Goal: Task Accomplishment & Management: Use online tool/utility

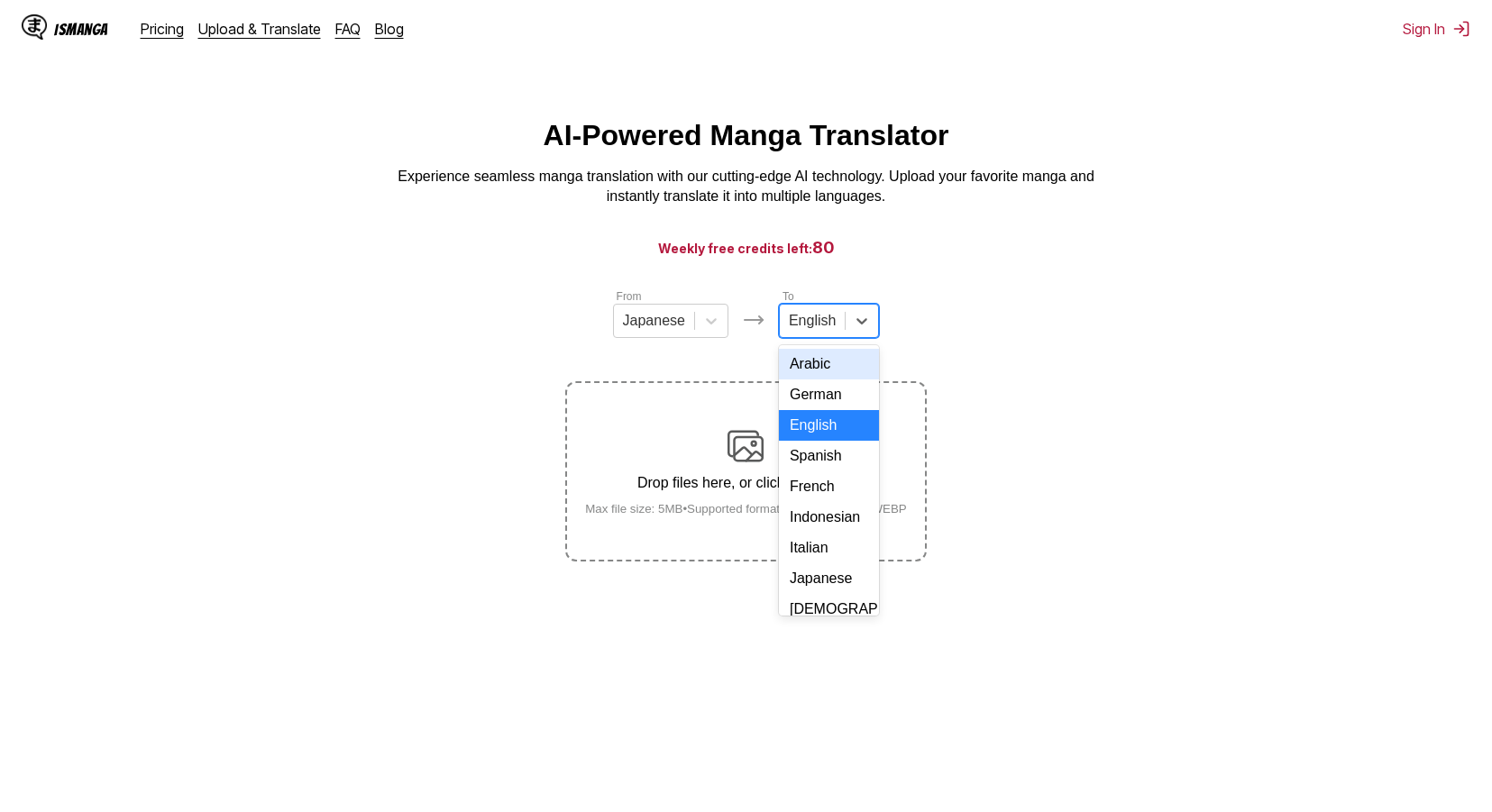
click at [811, 329] on div at bounding box center [812, 320] width 47 height 20
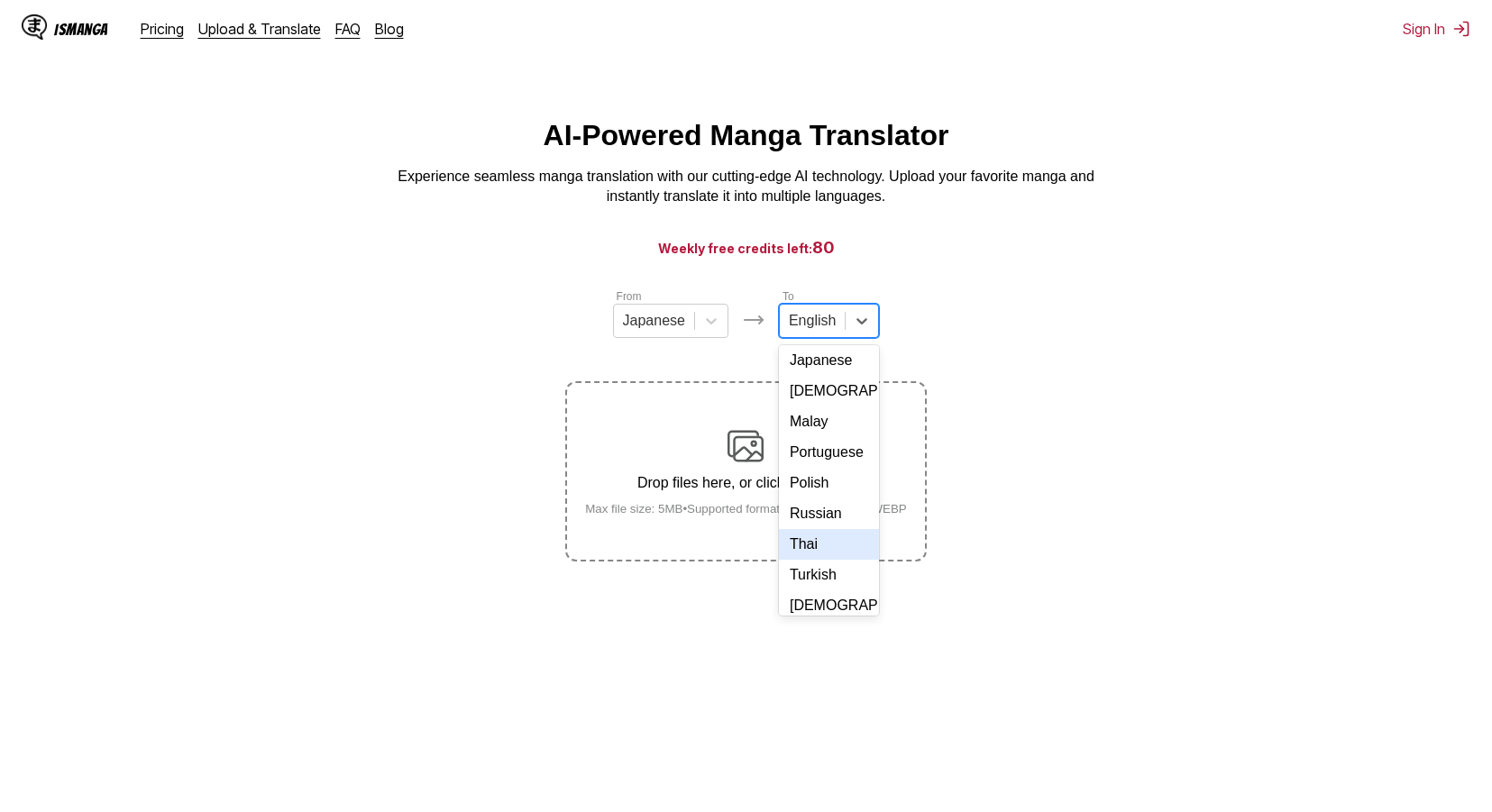
scroll to position [213, 0]
click at [802, 564] on div "Thai" at bounding box center [828, 549] width 100 height 31
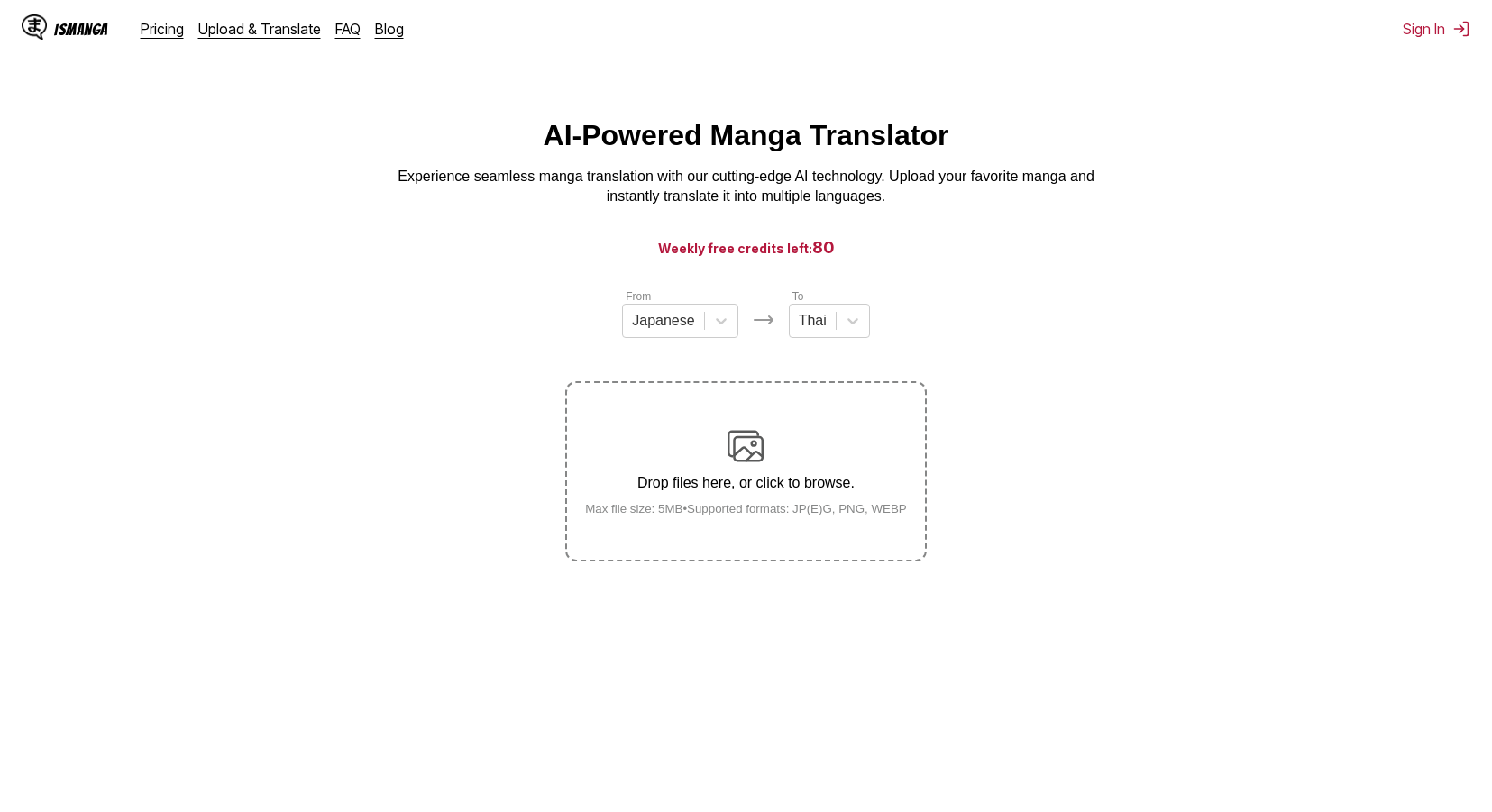
click at [810, 503] on div "Drop files here, or click to browse. Max file size: 5MB • Supported formats: JP…" at bounding box center [746, 471] width 351 height 87
click at [0, 0] on input "Drop files here, or click to browse. Max file size: 5MB • Supported formats: JP…" at bounding box center [0, 0] width 0 height 0
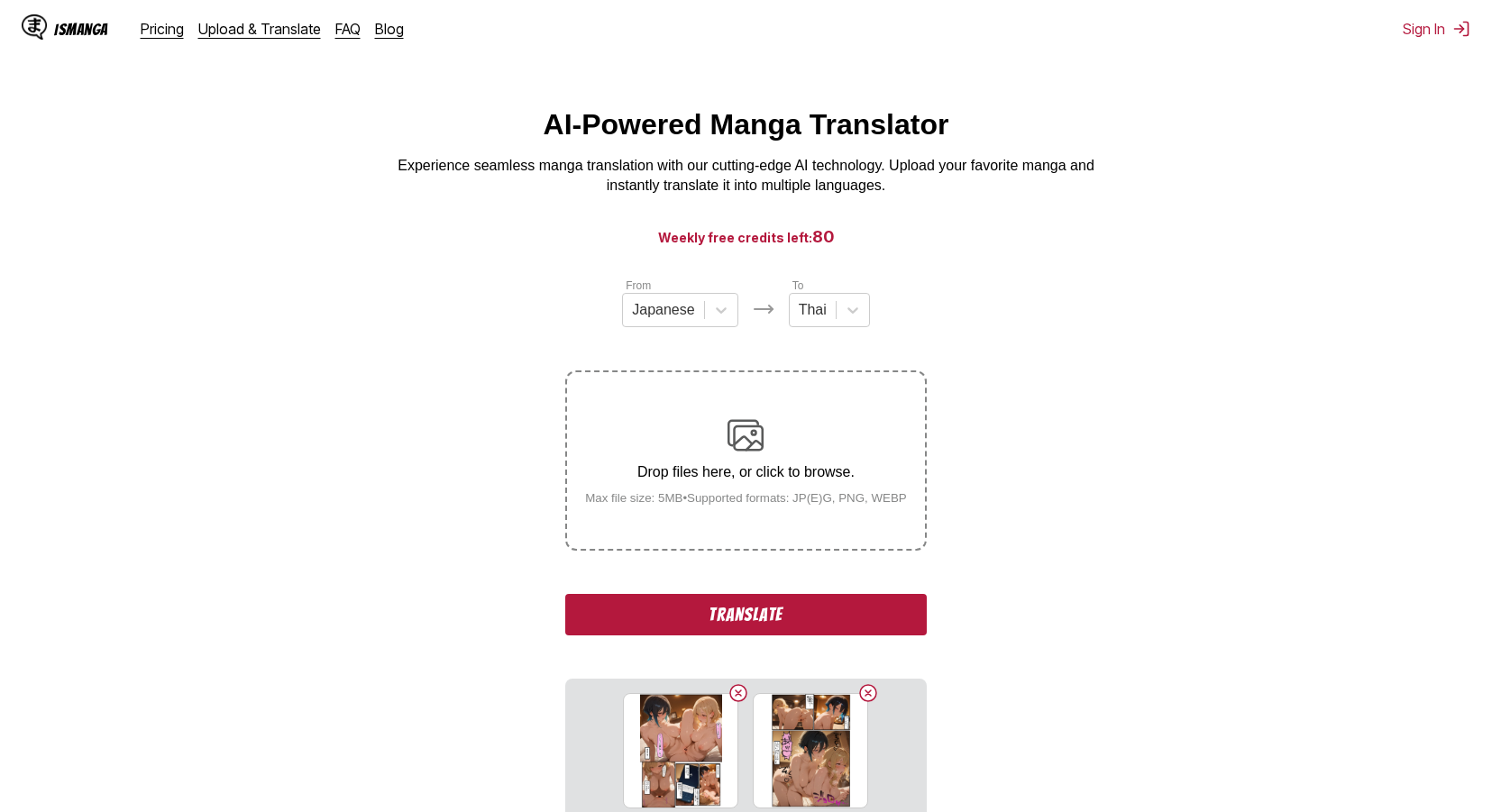
scroll to position [0, 0]
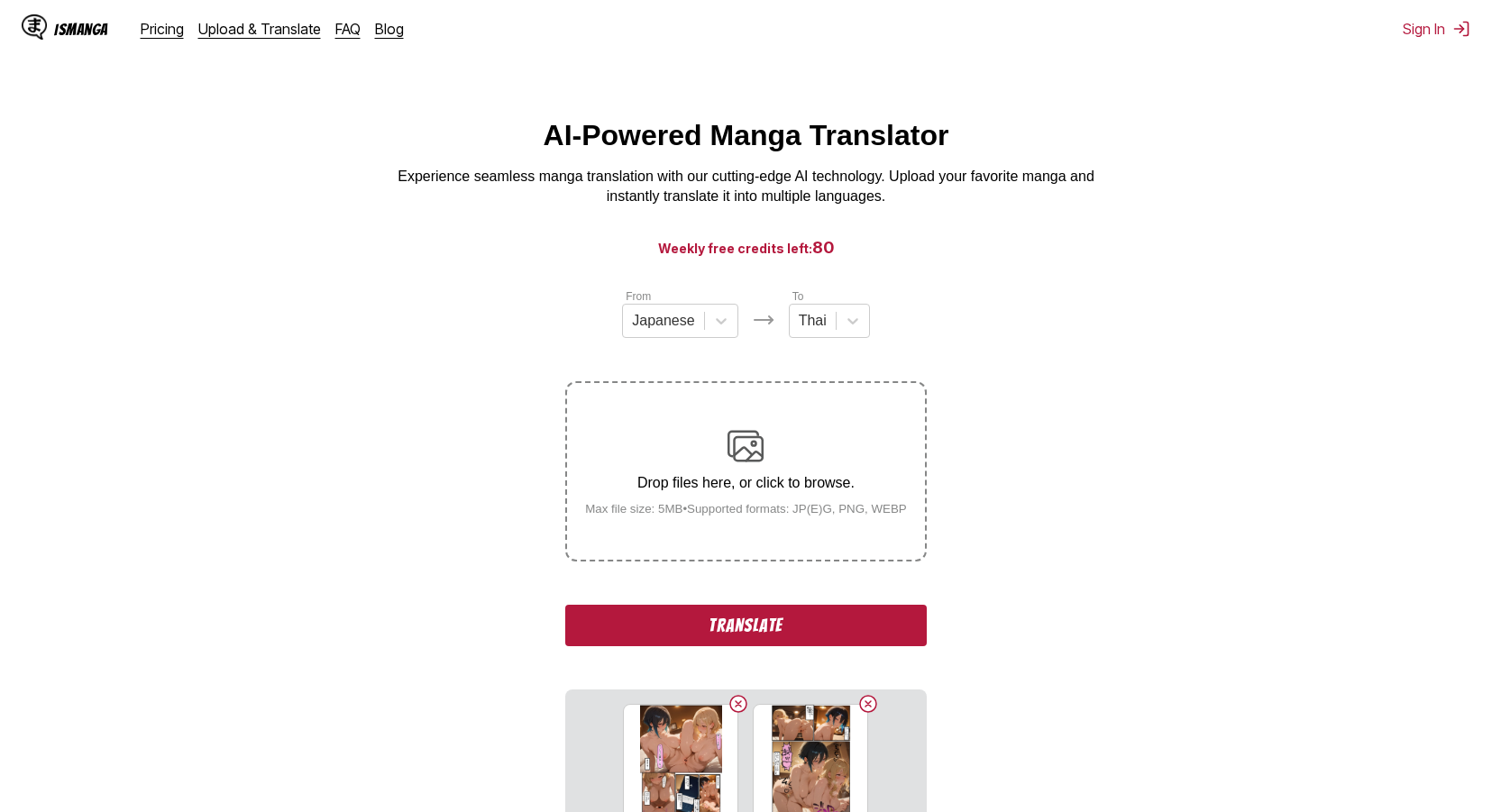
click at [807, 629] on button "Translate" at bounding box center [746, 625] width 361 height 41
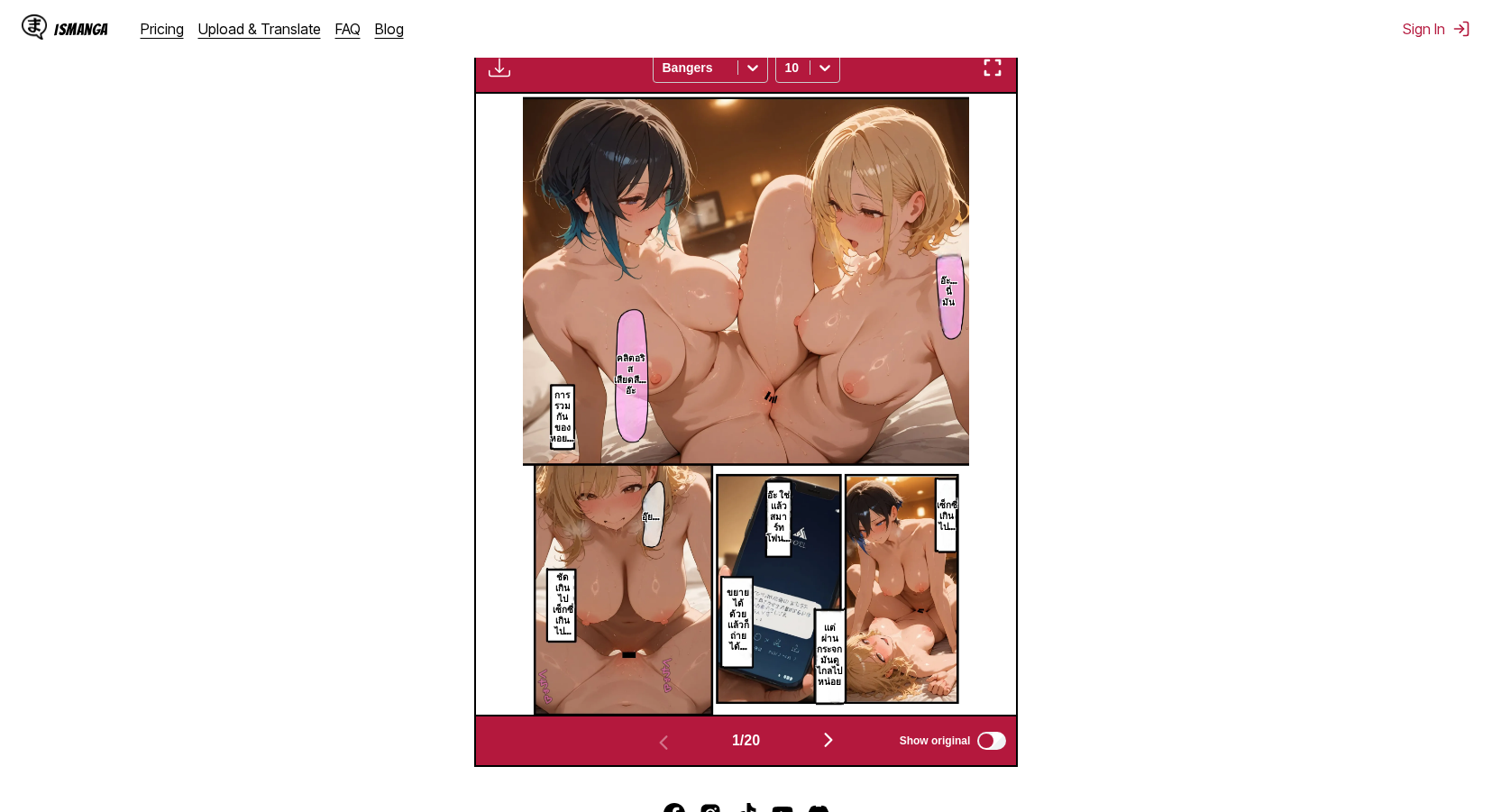
scroll to position [623, 0]
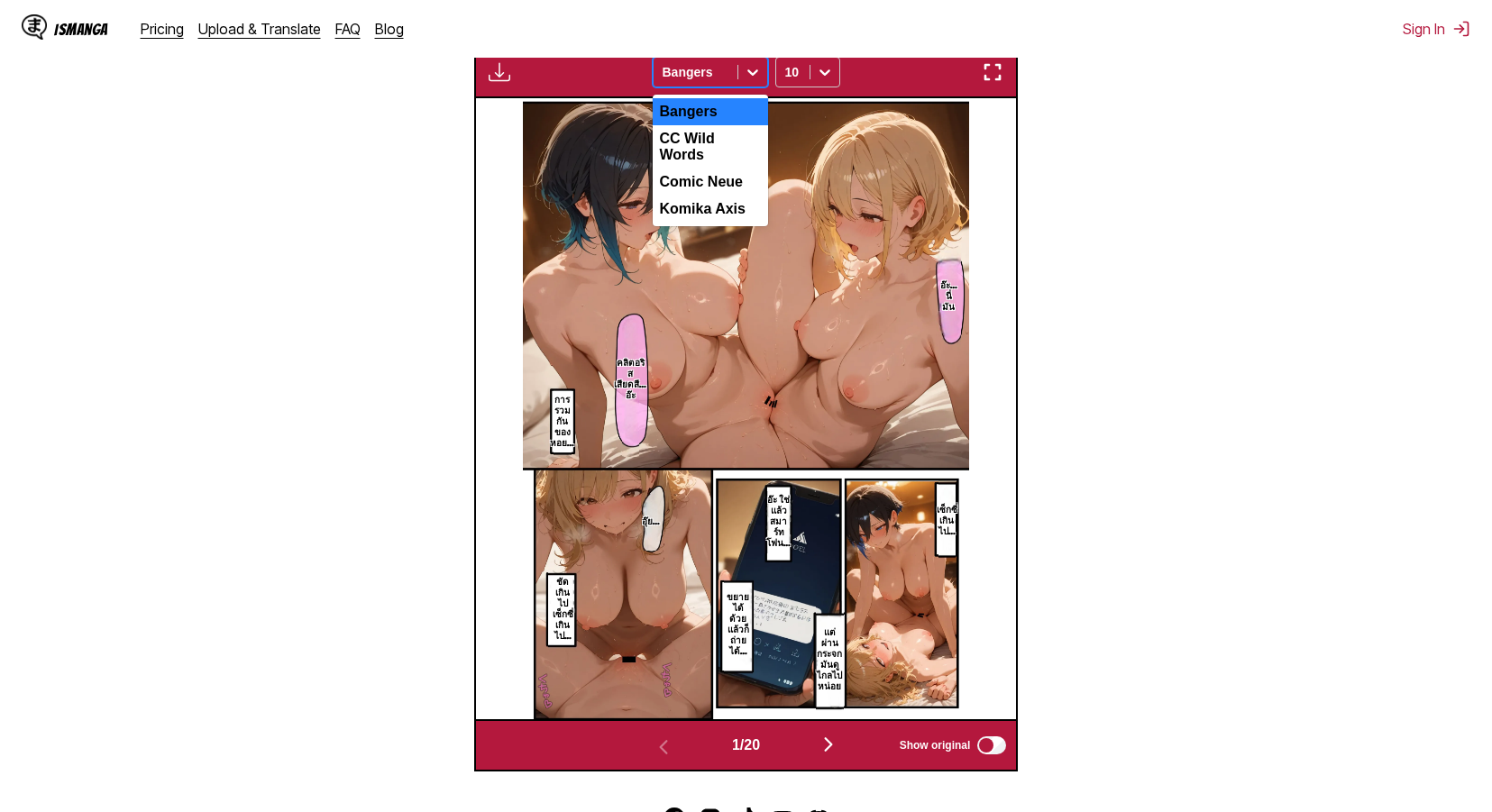
click at [734, 81] on div "Bangers" at bounding box center [695, 71] width 84 height 25
click at [702, 147] on div "CC Wild Words" at bounding box center [710, 147] width 116 height 43
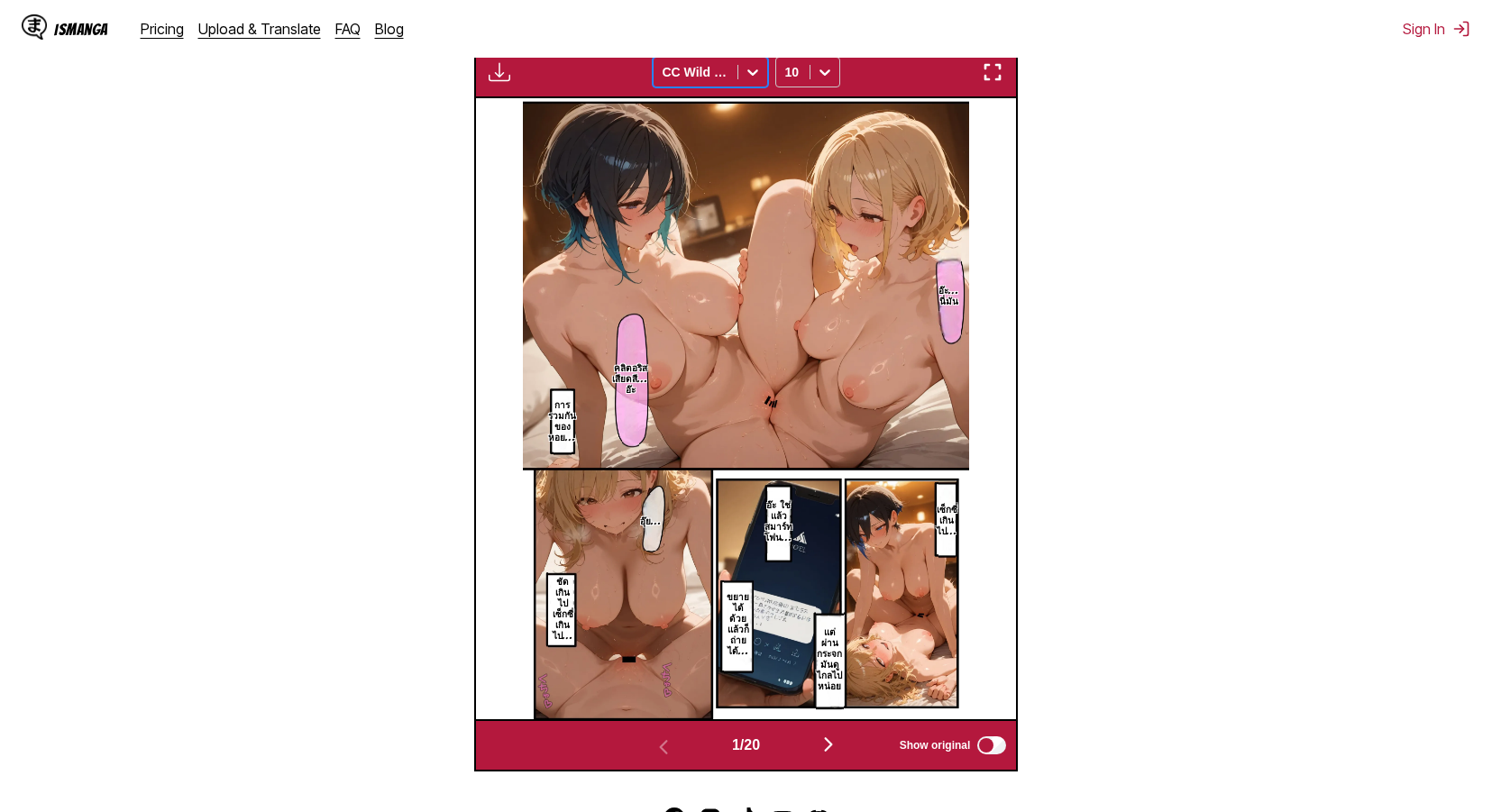
click at [711, 92] on div "Available for premium users only option CC Wild Words, selected. CC Wild Words …" at bounding box center [746, 72] width 544 height 53
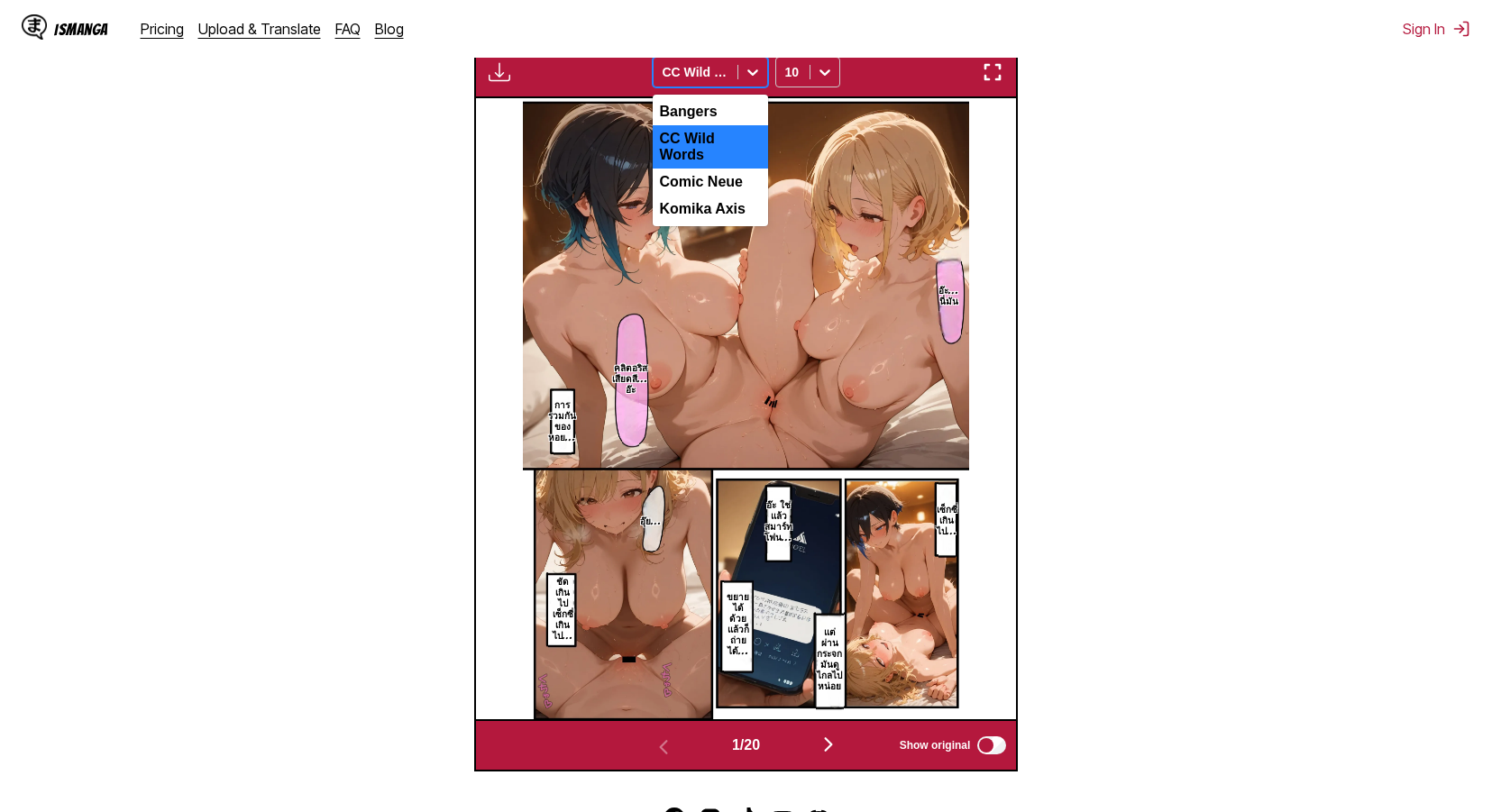
click at [710, 85] on div "CC Wild Words" at bounding box center [695, 71] width 84 height 25
click at [718, 170] on div "Comic Neue" at bounding box center [710, 181] width 116 height 27
click at [730, 85] on div "Comic Neue" at bounding box center [695, 71] width 84 height 25
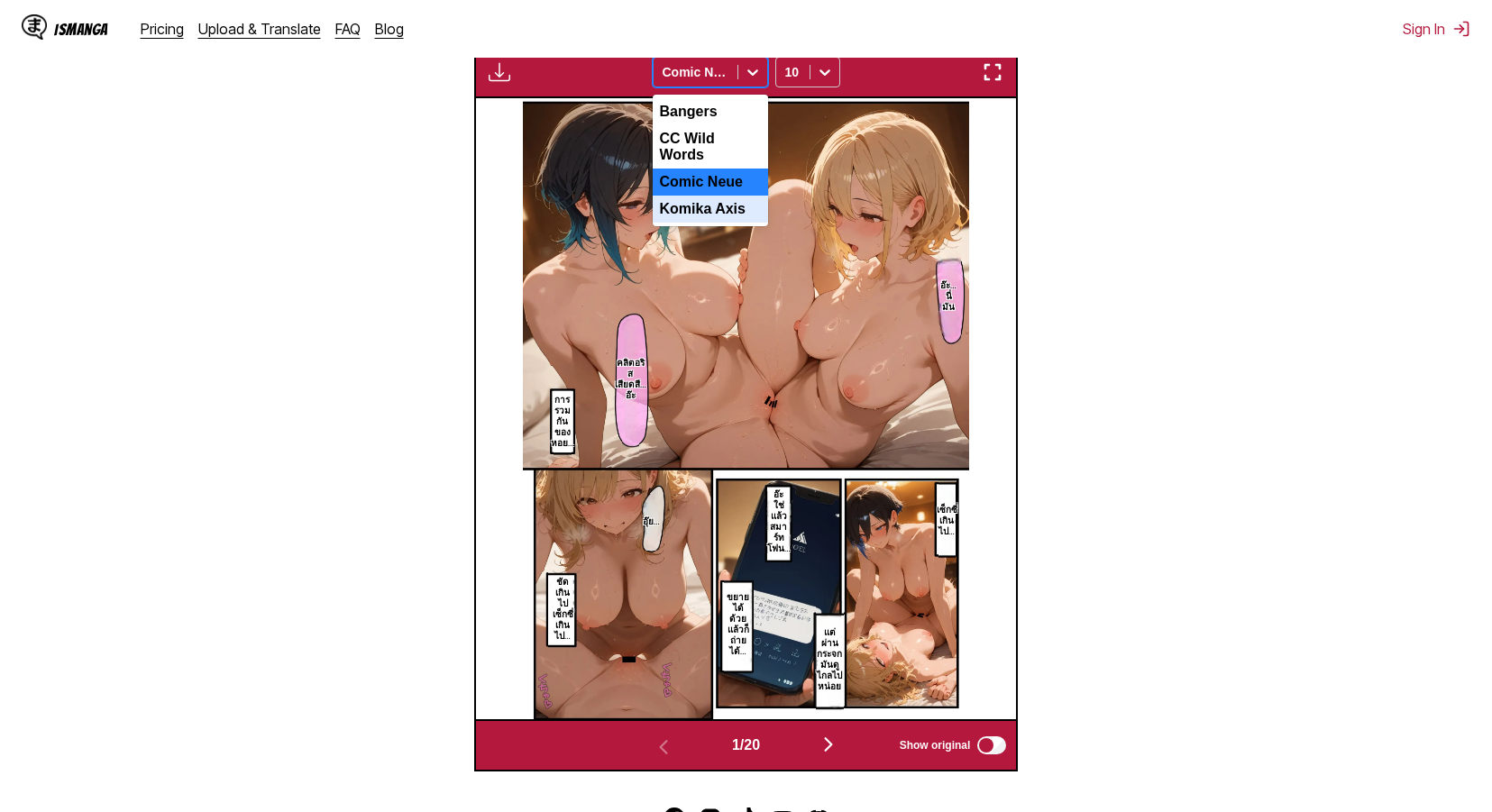
click at [715, 211] on div "Komika Axis" at bounding box center [710, 209] width 116 height 27
click at [711, 63] on div "Komika Axis" at bounding box center [695, 71] width 84 height 25
click at [703, 117] on div "Bangers" at bounding box center [710, 112] width 116 height 27
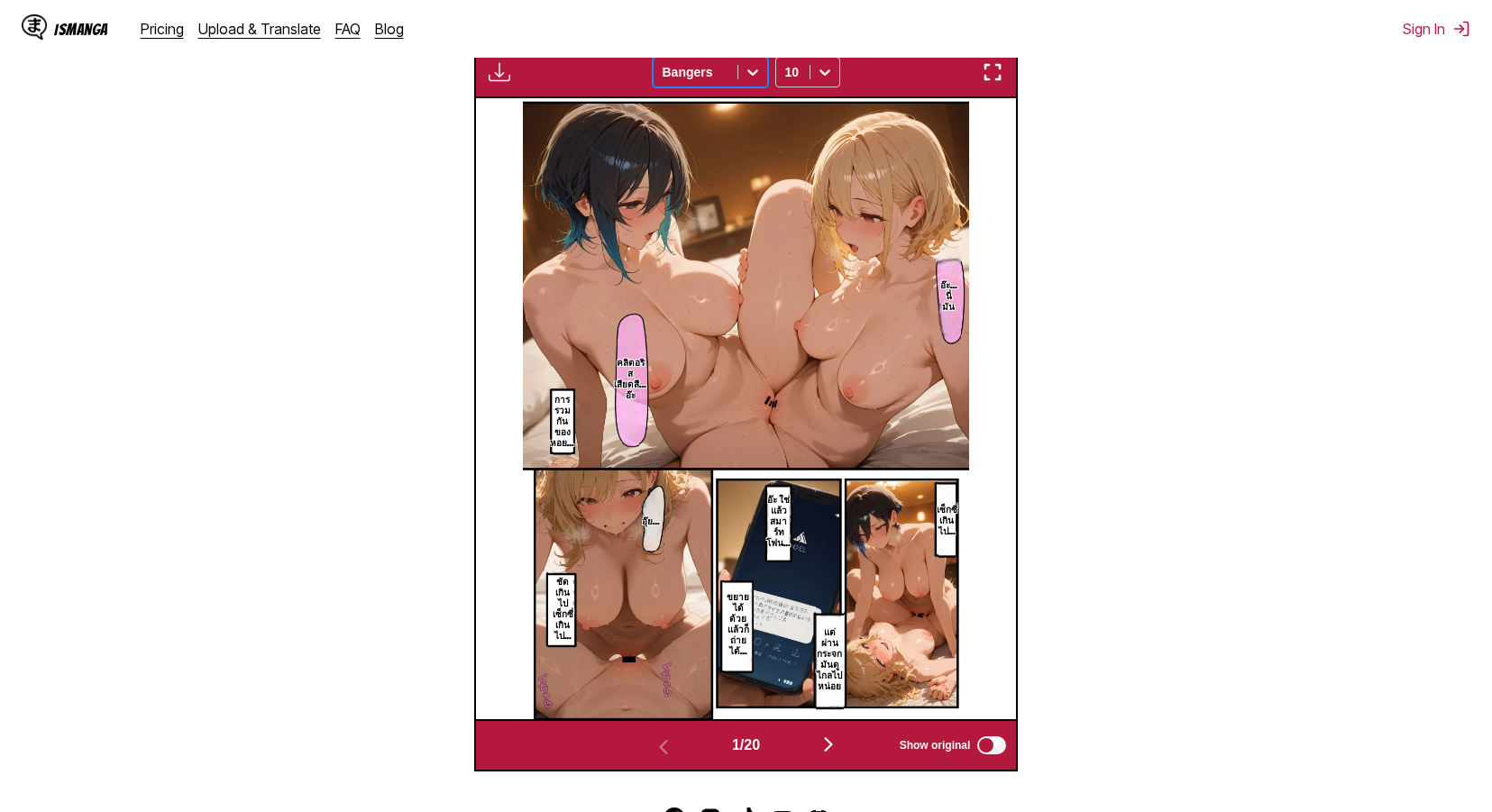
click at [707, 81] on div at bounding box center [696, 71] width 66 height 18
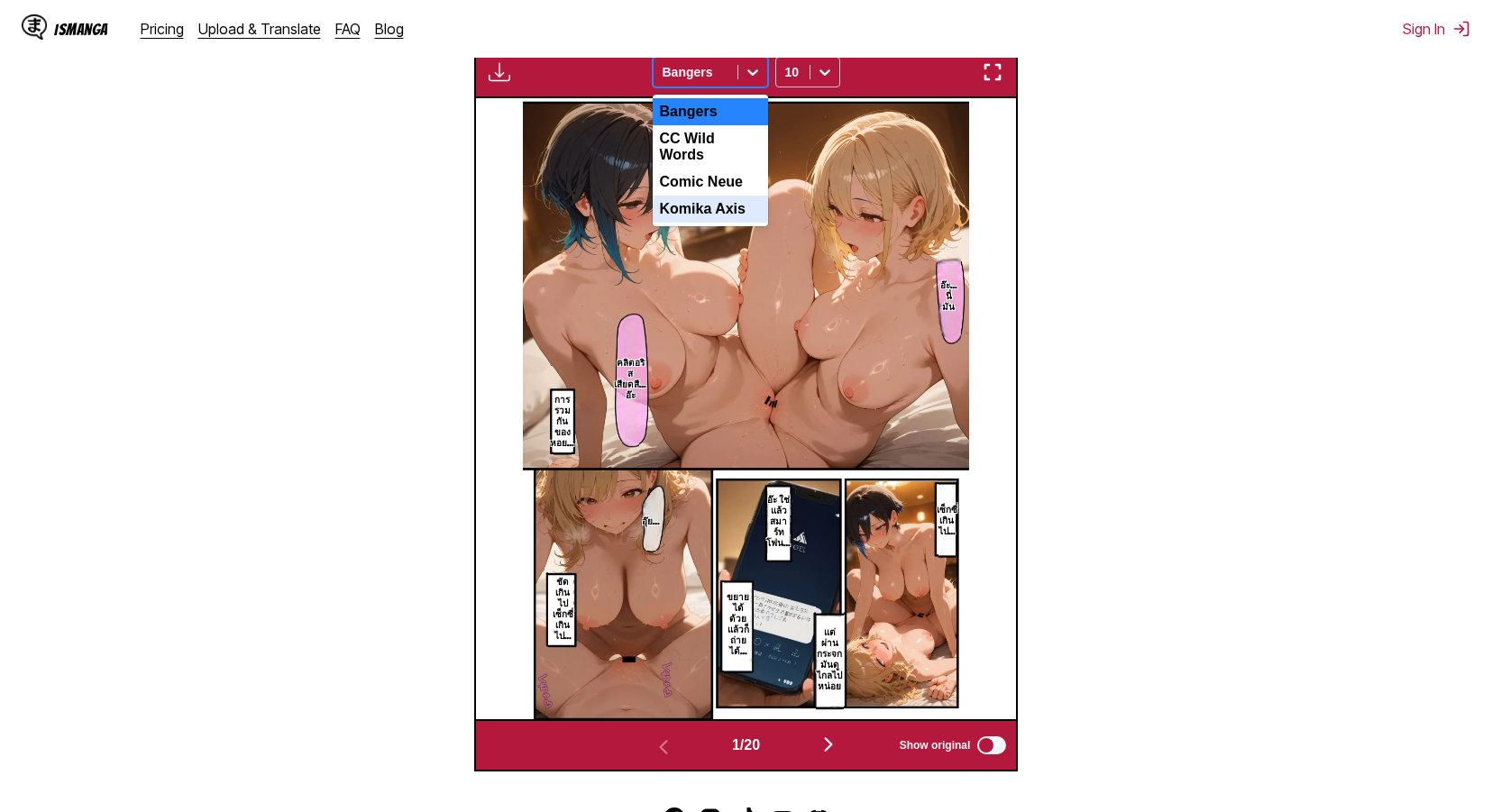
click at [703, 197] on div "Komika Axis" at bounding box center [710, 209] width 116 height 27
click at [711, 85] on div "Komika Axis" at bounding box center [695, 71] width 84 height 25
click at [702, 142] on div "CC Wild Words" at bounding box center [710, 147] width 116 height 43
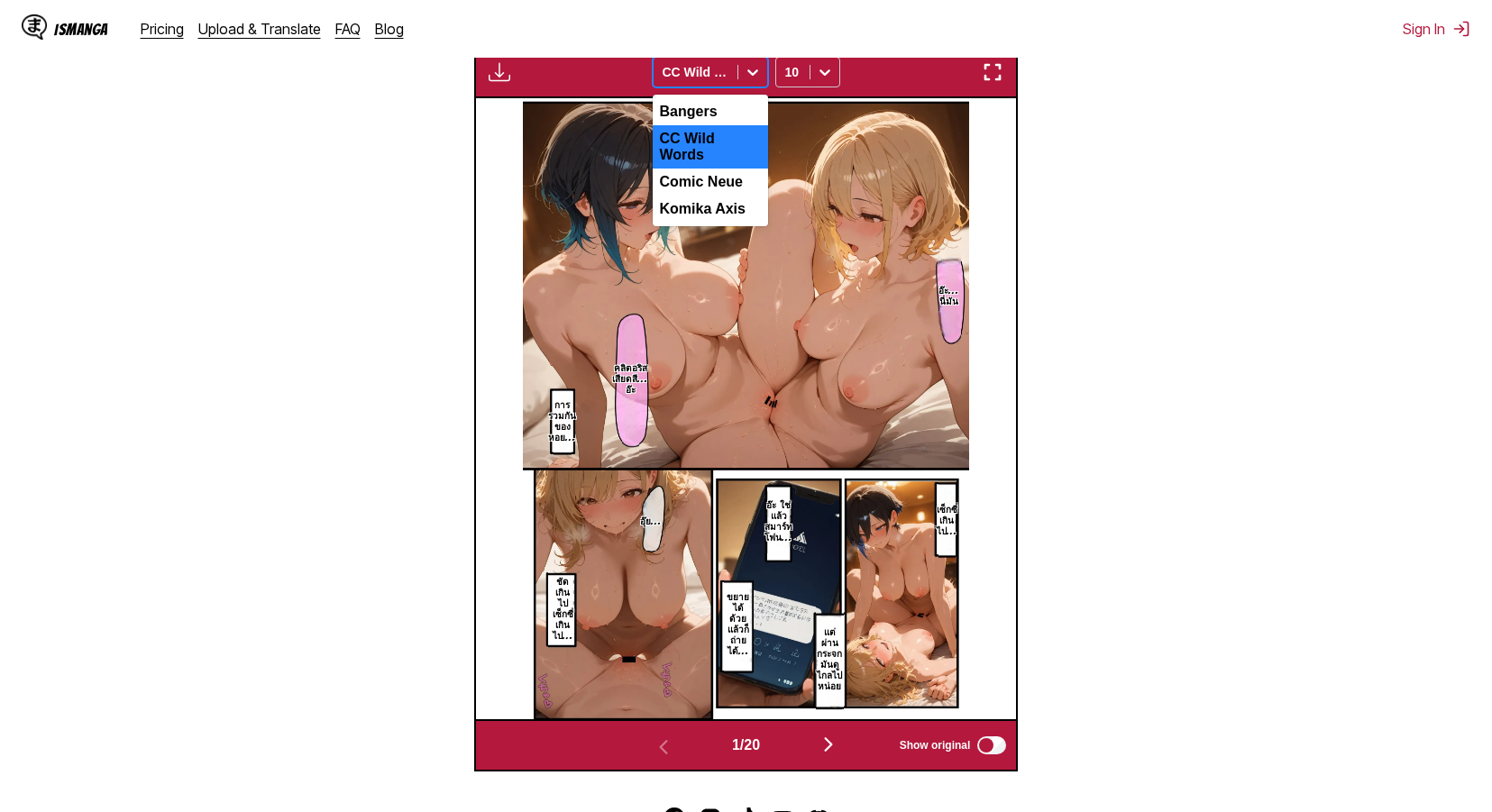
click at [714, 70] on div at bounding box center [696, 71] width 66 height 18
click at [707, 103] on div "Bangers" at bounding box center [710, 112] width 116 height 27
click at [715, 72] on div at bounding box center [696, 71] width 66 height 18
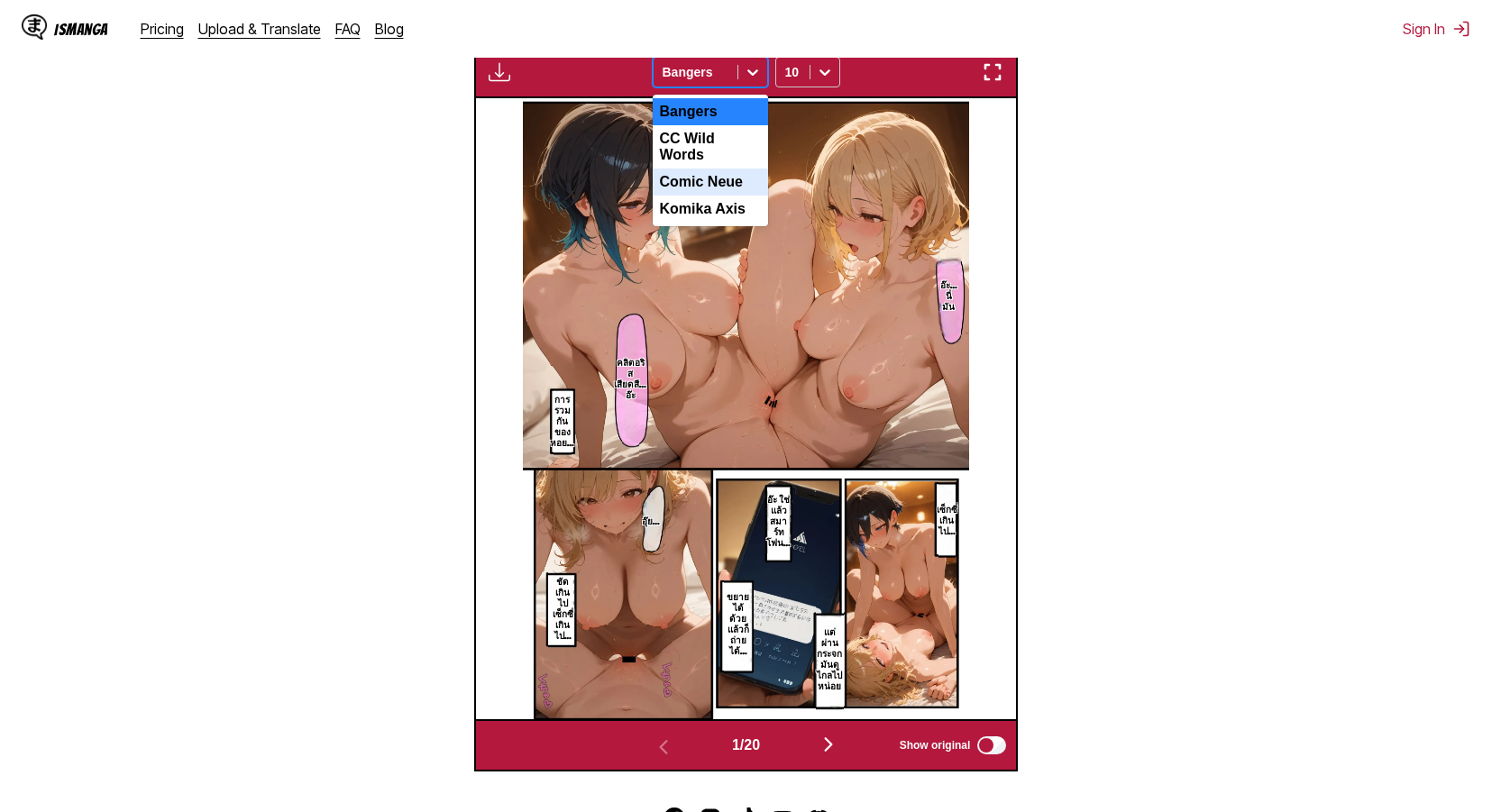
click at [712, 177] on div "Comic Neue" at bounding box center [710, 181] width 116 height 27
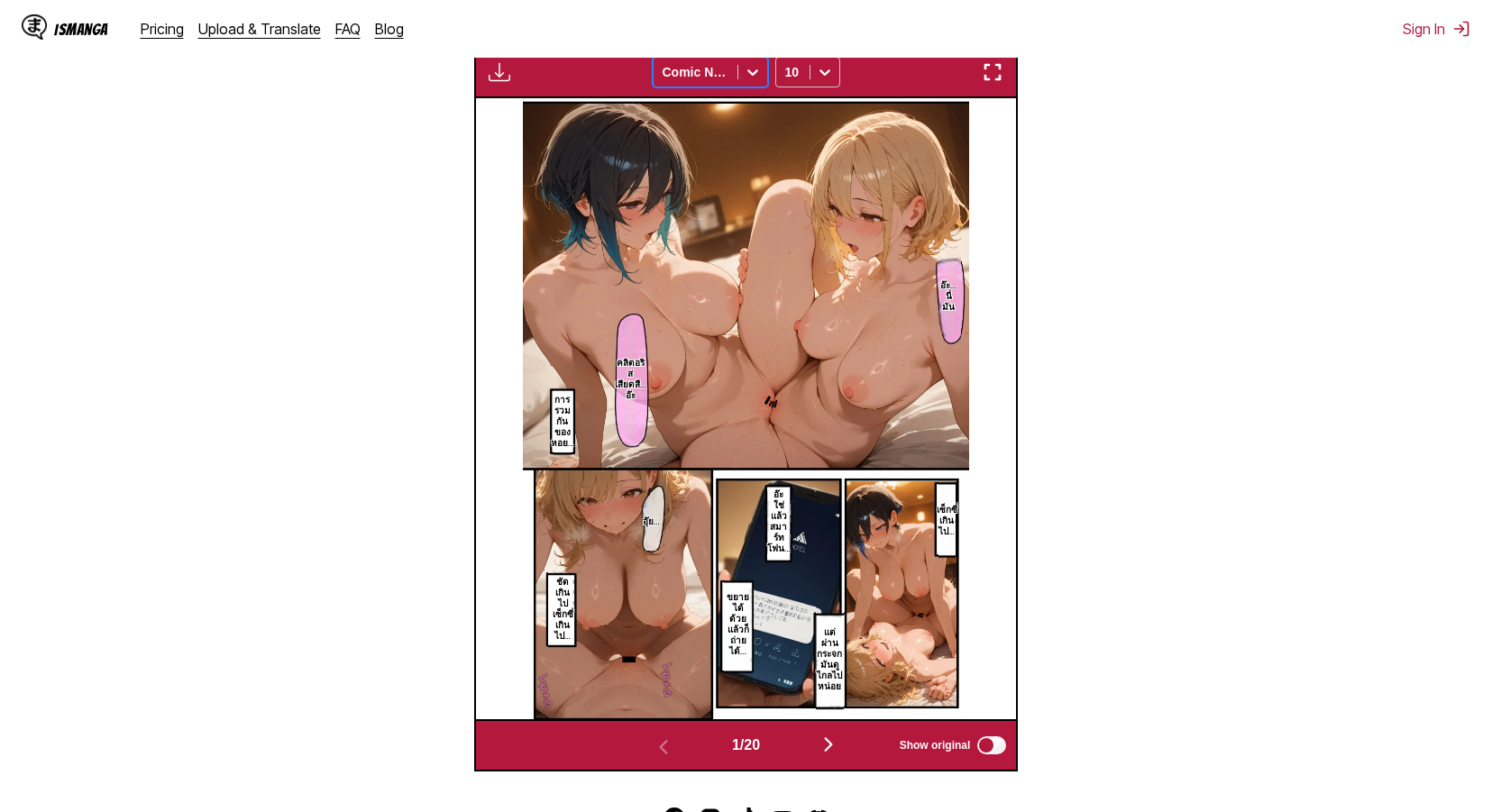
click at [729, 90] on div "Available for premium users only option Comic Neue, selected. Comic Neue 10" at bounding box center [746, 72] width 544 height 53
click at [716, 91] on div "Available for premium users only Comic Neue 10" at bounding box center [746, 72] width 544 height 53
click at [723, 75] on div at bounding box center [696, 71] width 66 height 18
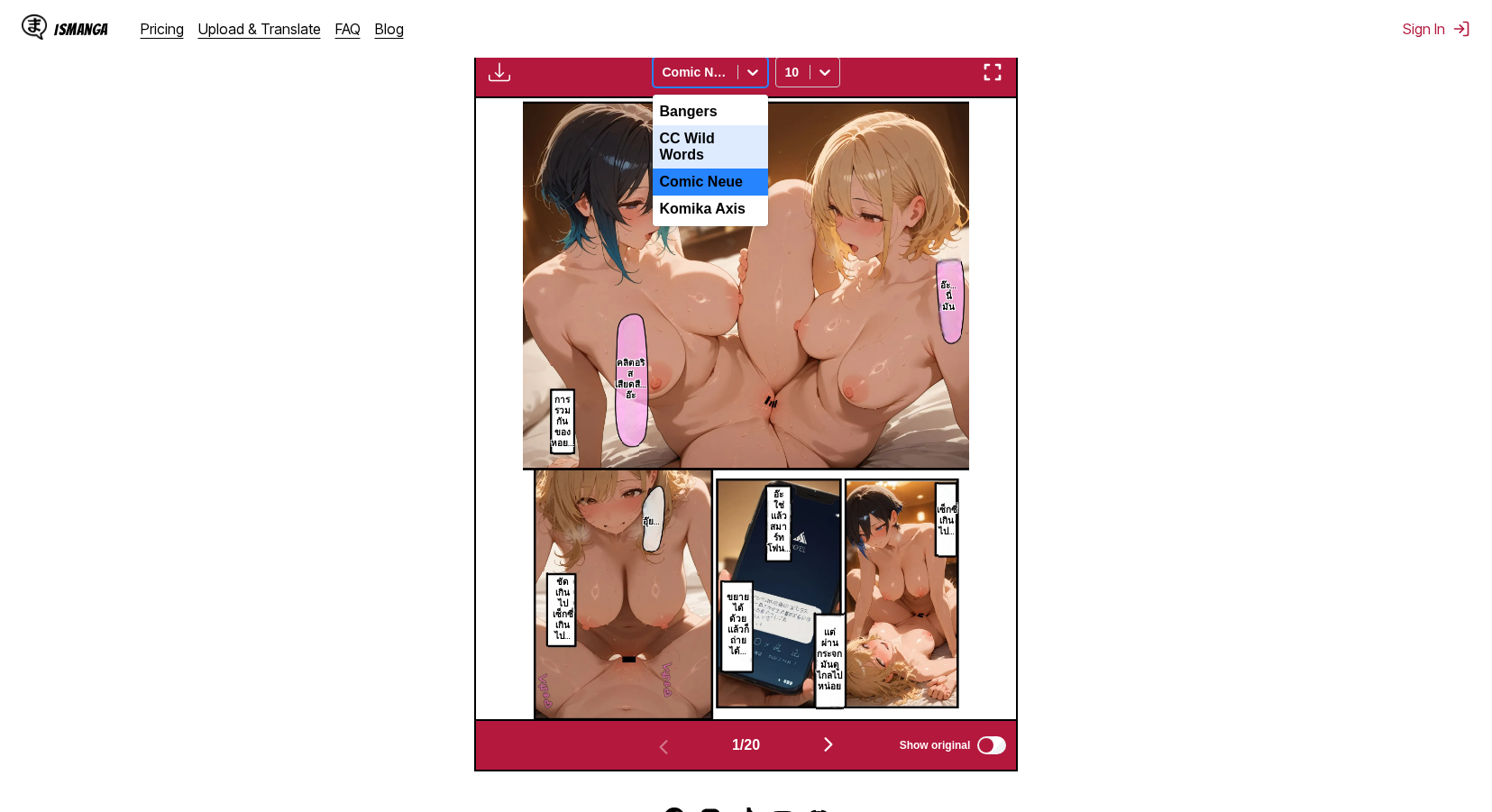
click at [719, 151] on div "CC Wild Words" at bounding box center [710, 147] width 116 height 43
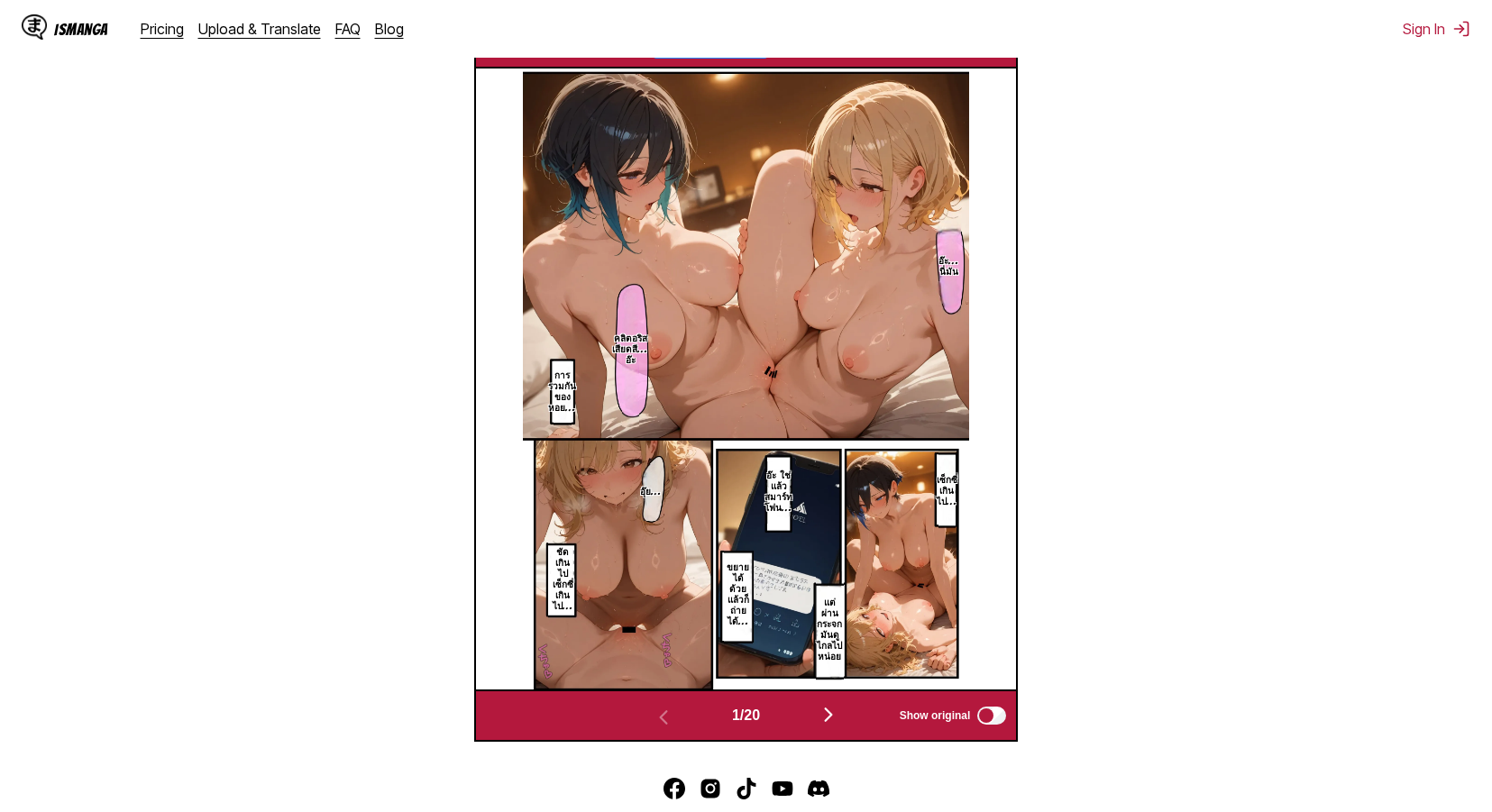
scroll to position [533, 0]
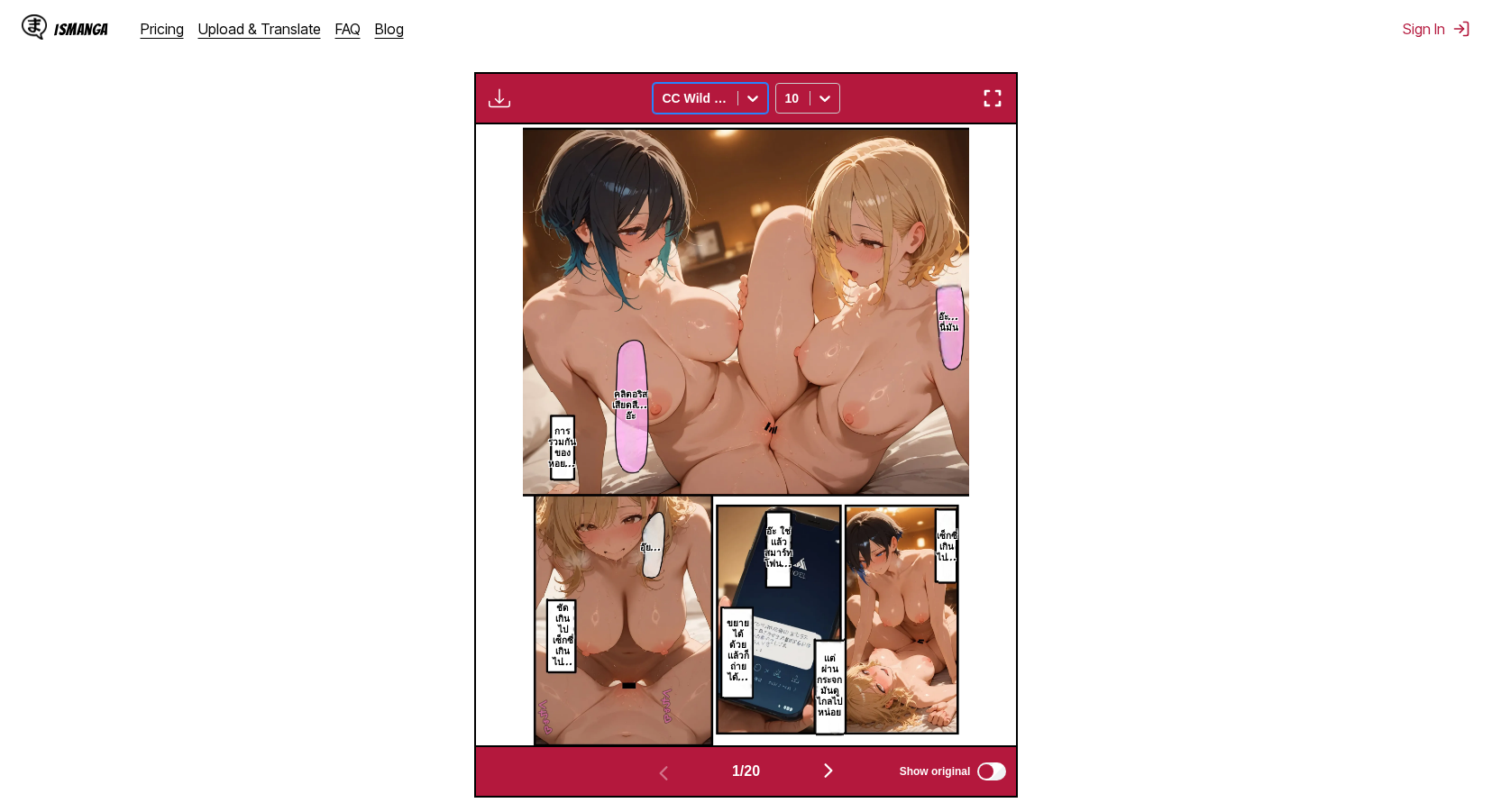
click at [1001, 109] on img "button" at bounding box center [992, 98] width 22 height 22
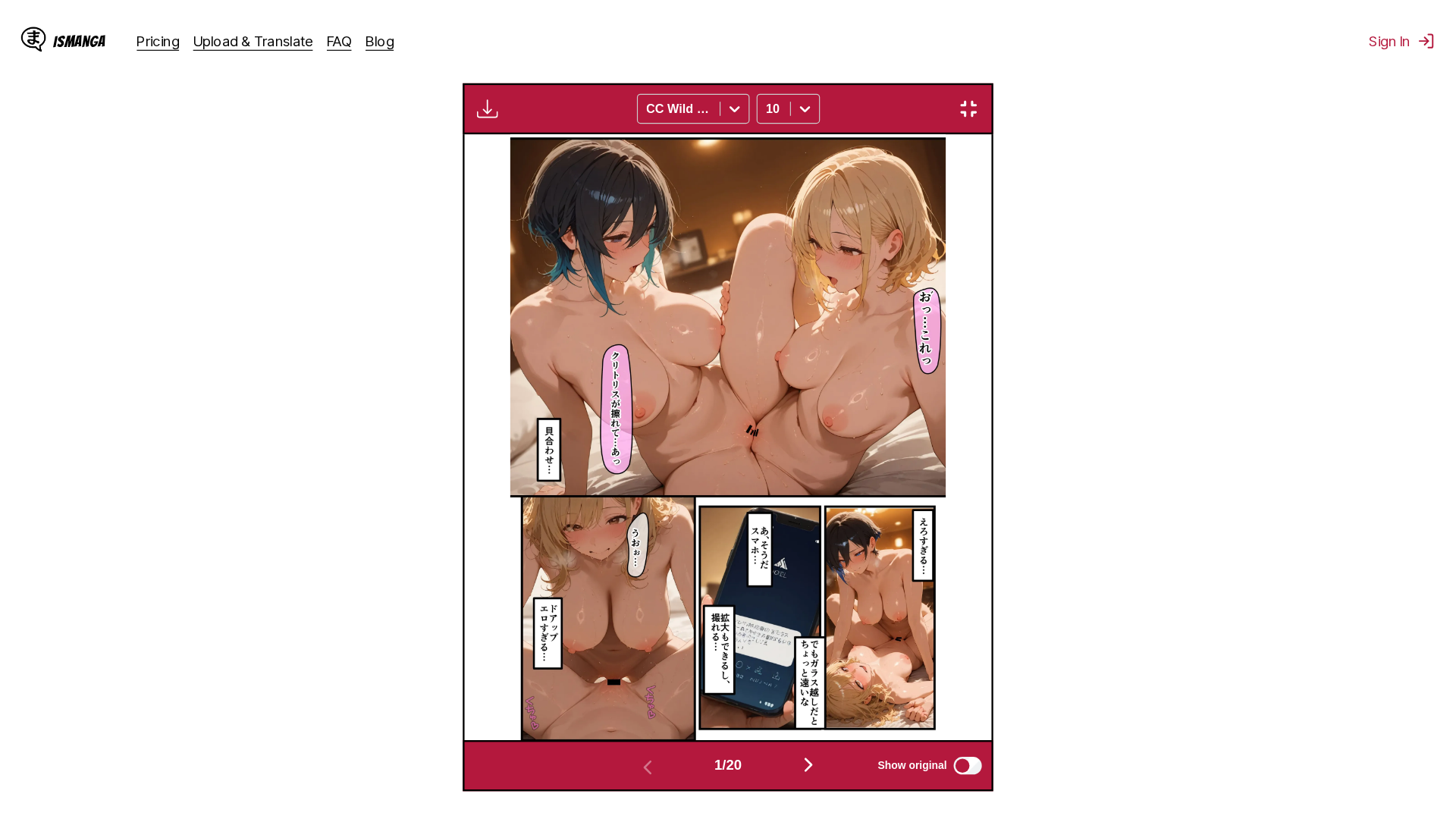
scroll to position [159, 0]
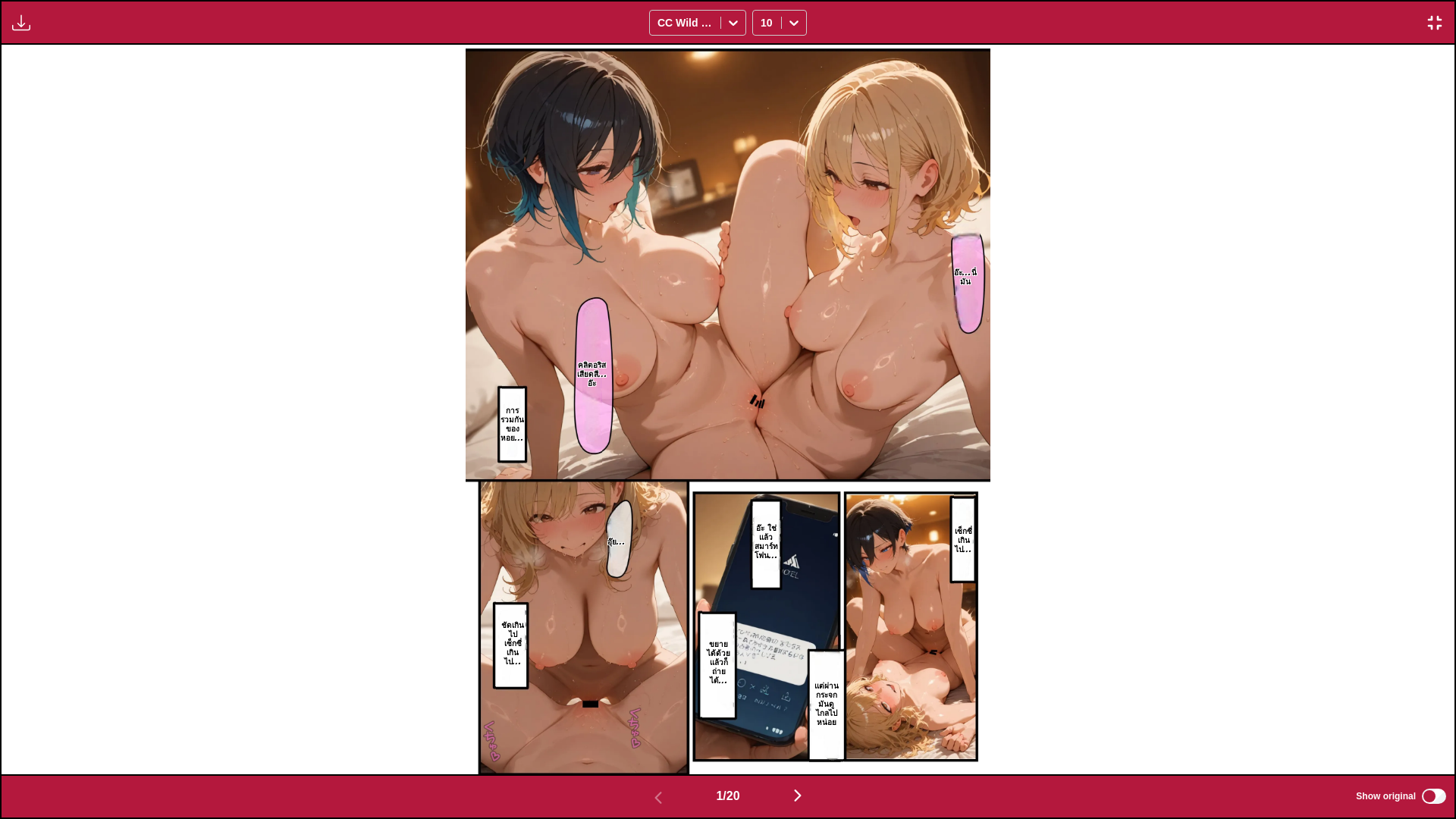
click at [841, 212] on img at bounding box center [728, 410] width 524 height 730
click at [807, 683] on img "button" at bounding box center [797, 795] width 18 height 18
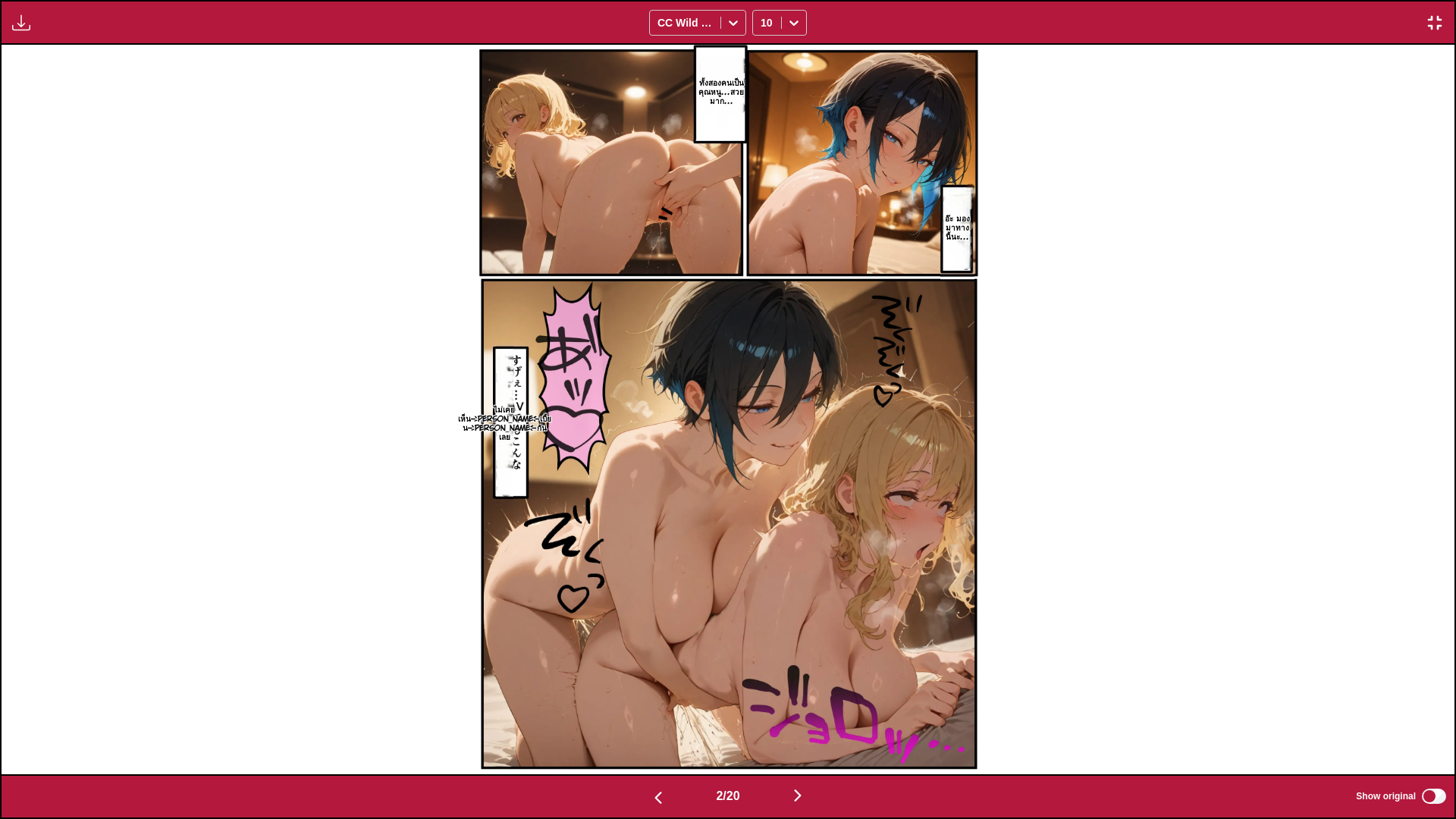
click at [800, 683] on img "button" at bounding box center [797, 795] width 18 height 18
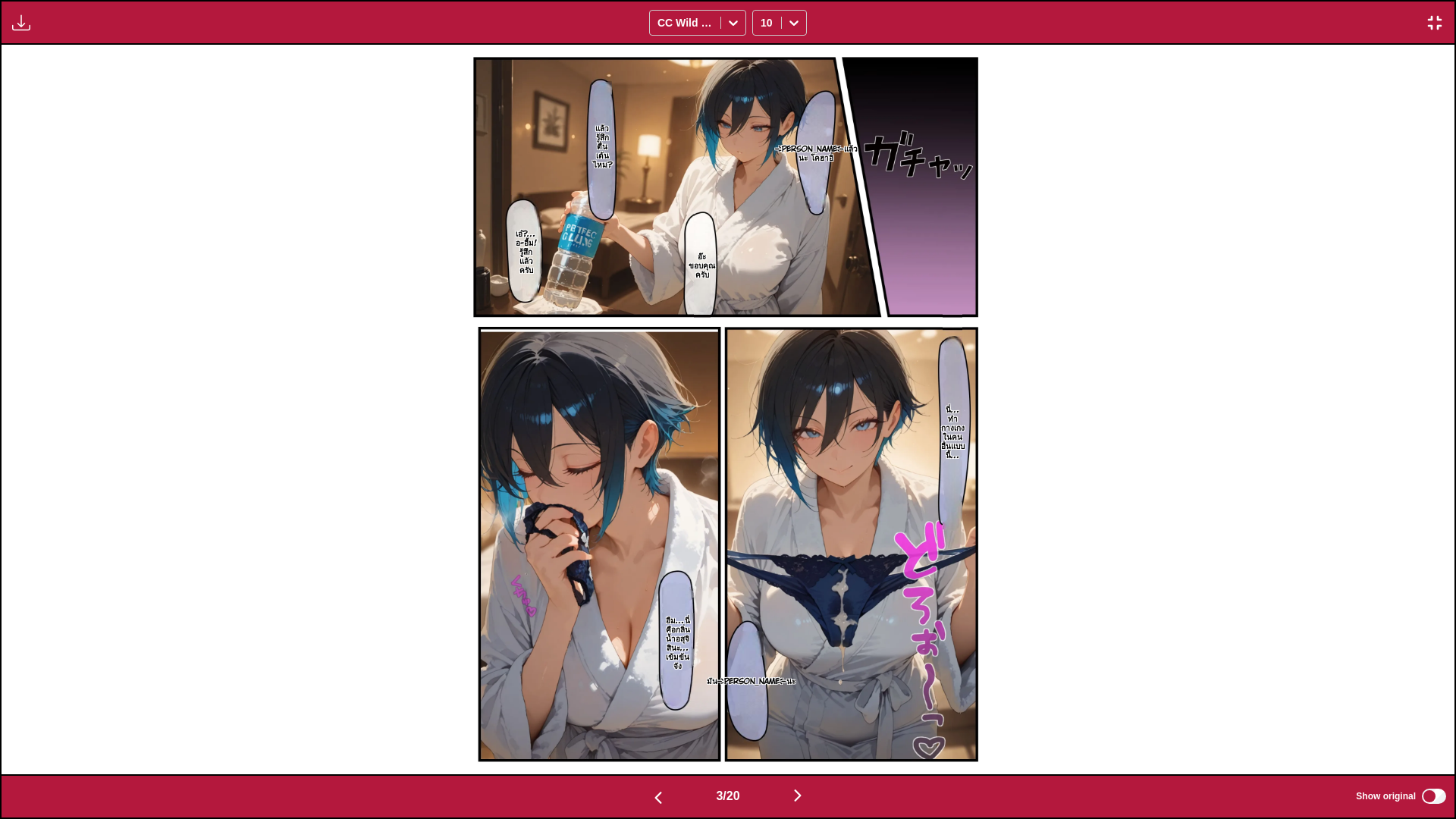
click at [806, 683] on img "button" at bounding box center [797, 795] width 18 height 18
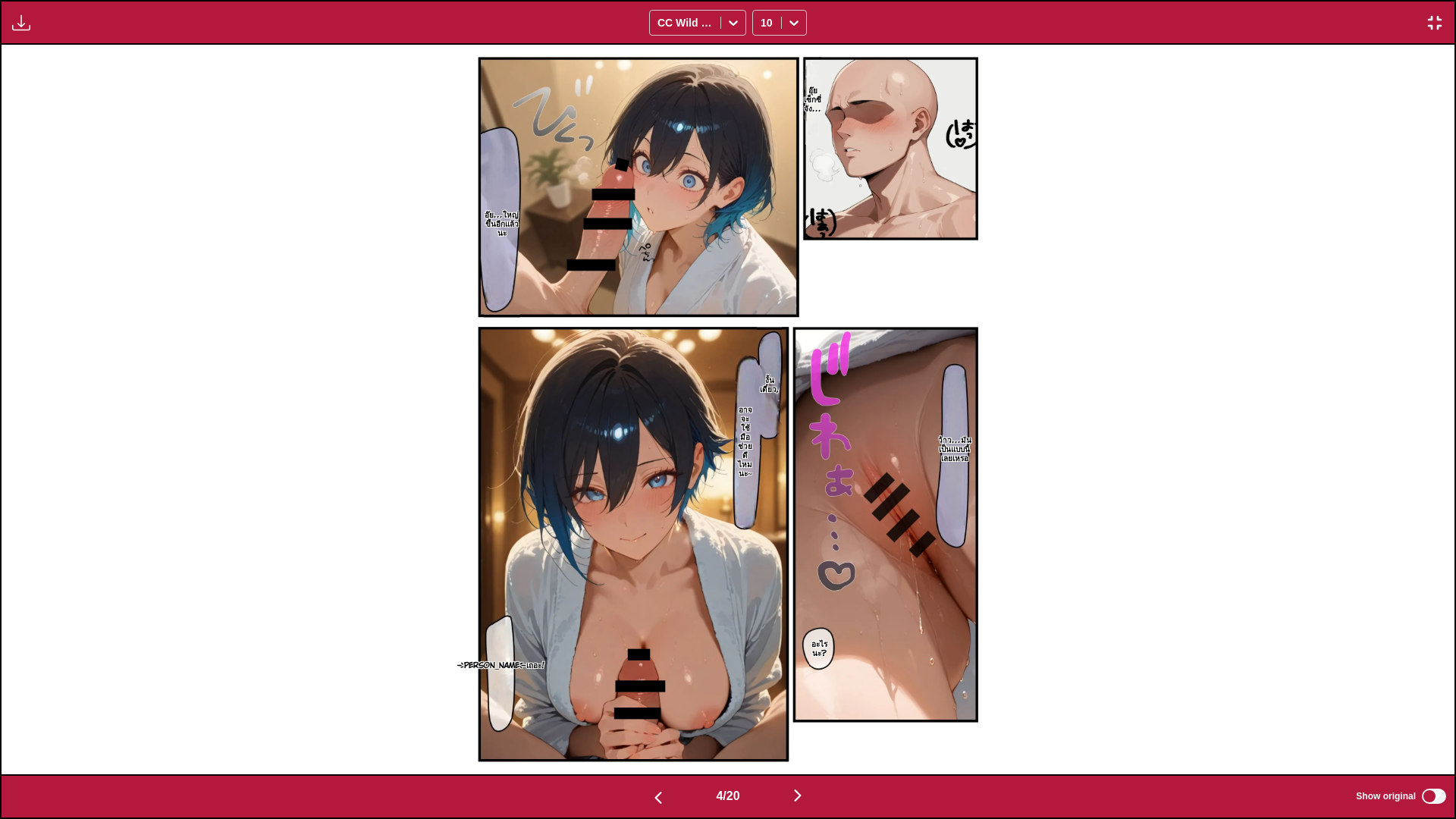
click at [796, 683] on img "button" at bounding box center [797, 795] width 18 height 18
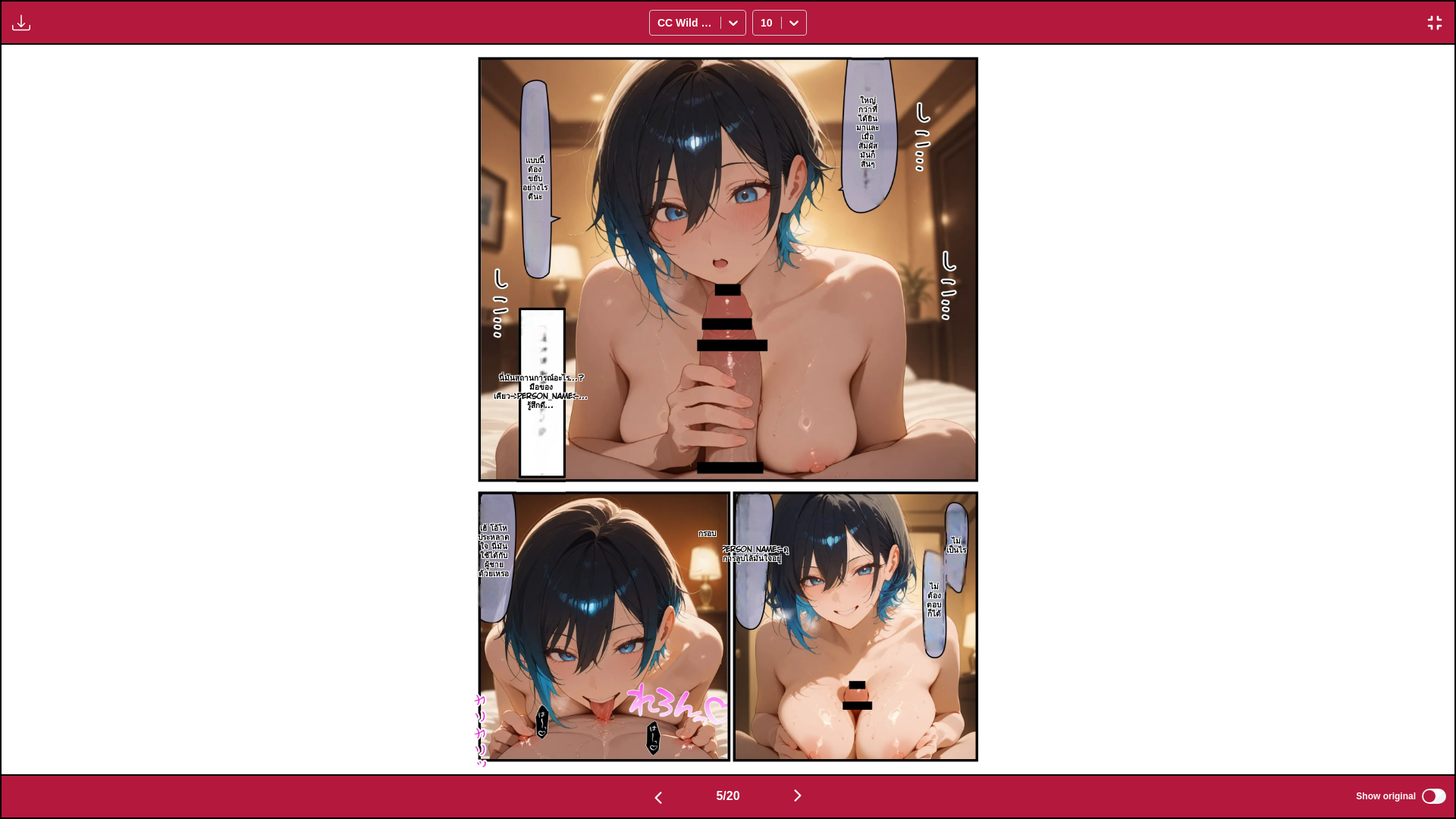
click at [796, 683] on img "button" at bounding box center [797, 795] width 18 height 18
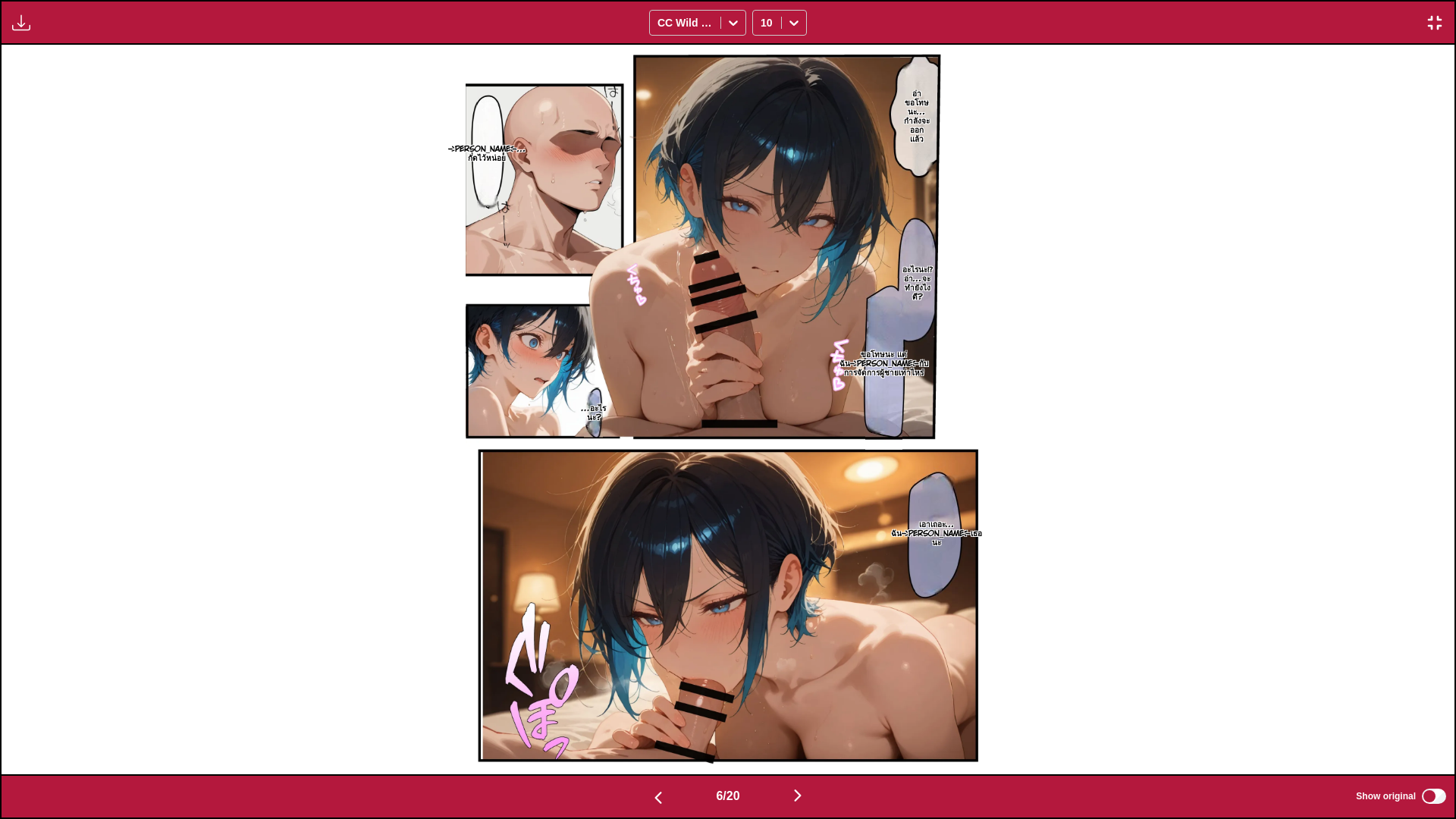
click at [807, 683] on img "button" at bounding box center [797, 795] width 18 height 18
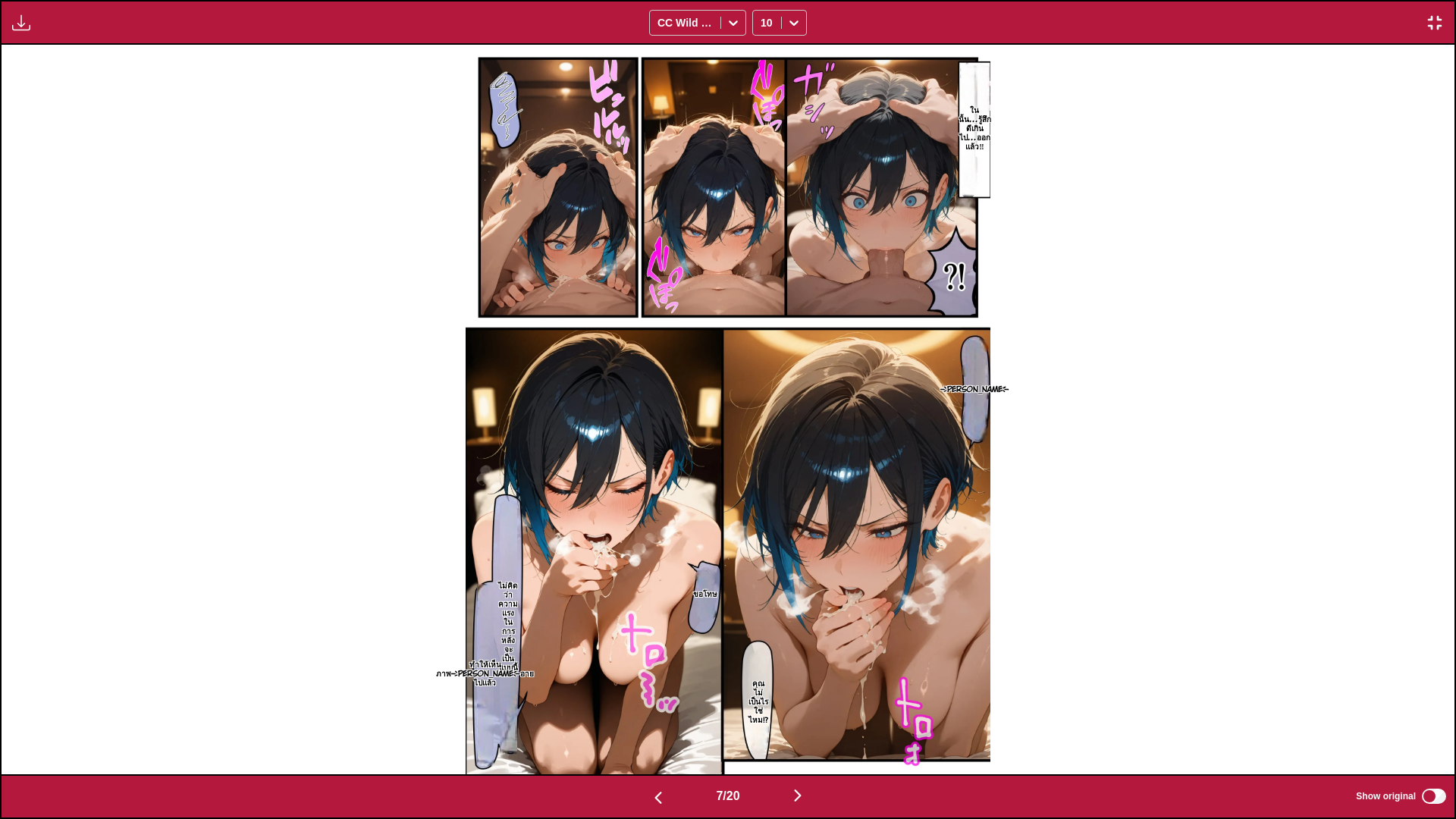
click at [811, 683] on button "button" at bounding box center [797, 797] width 91 height 22
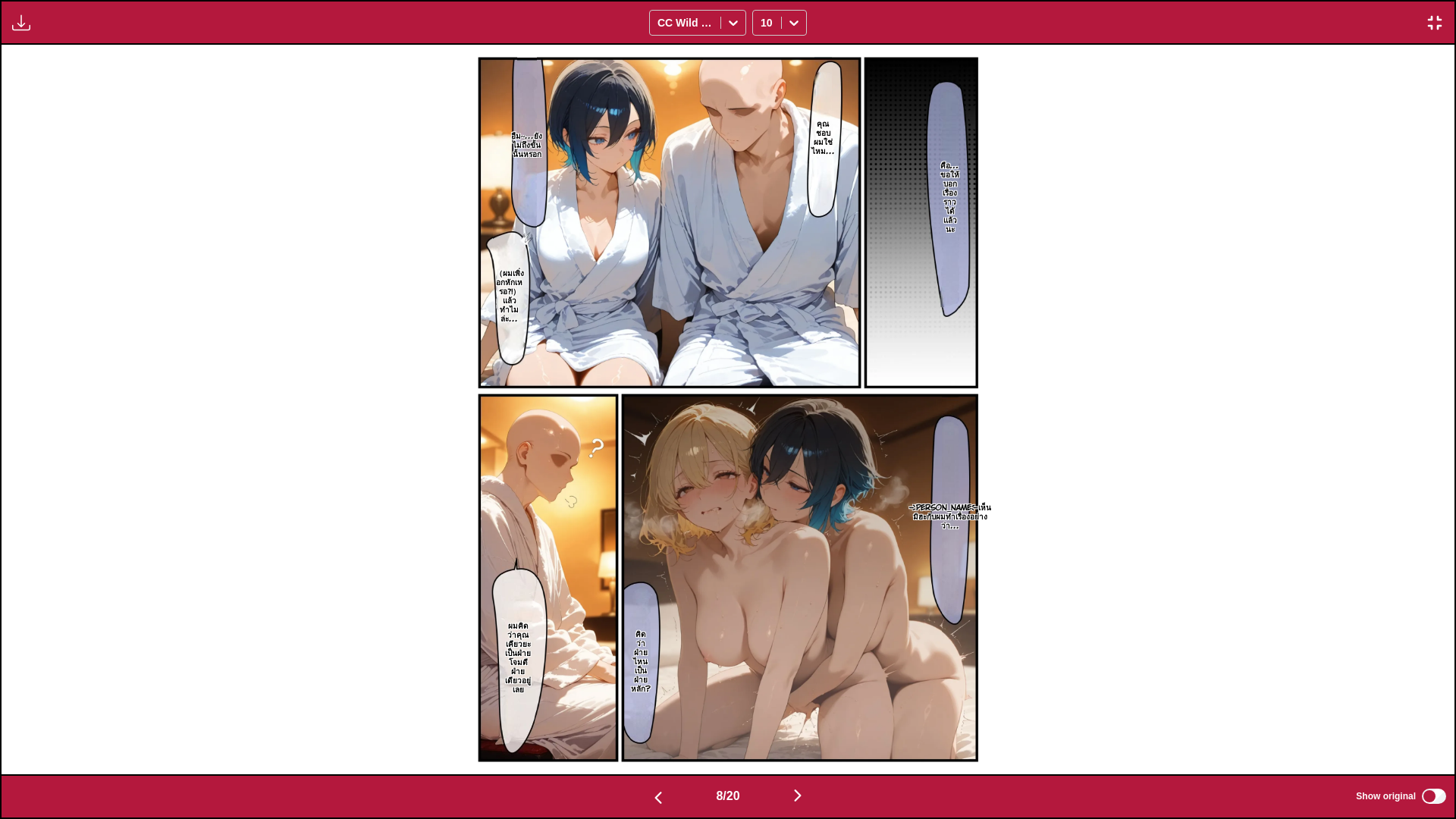
click at [794, 683] on img "button" at bounding box center [797, 795] width 18 height 18
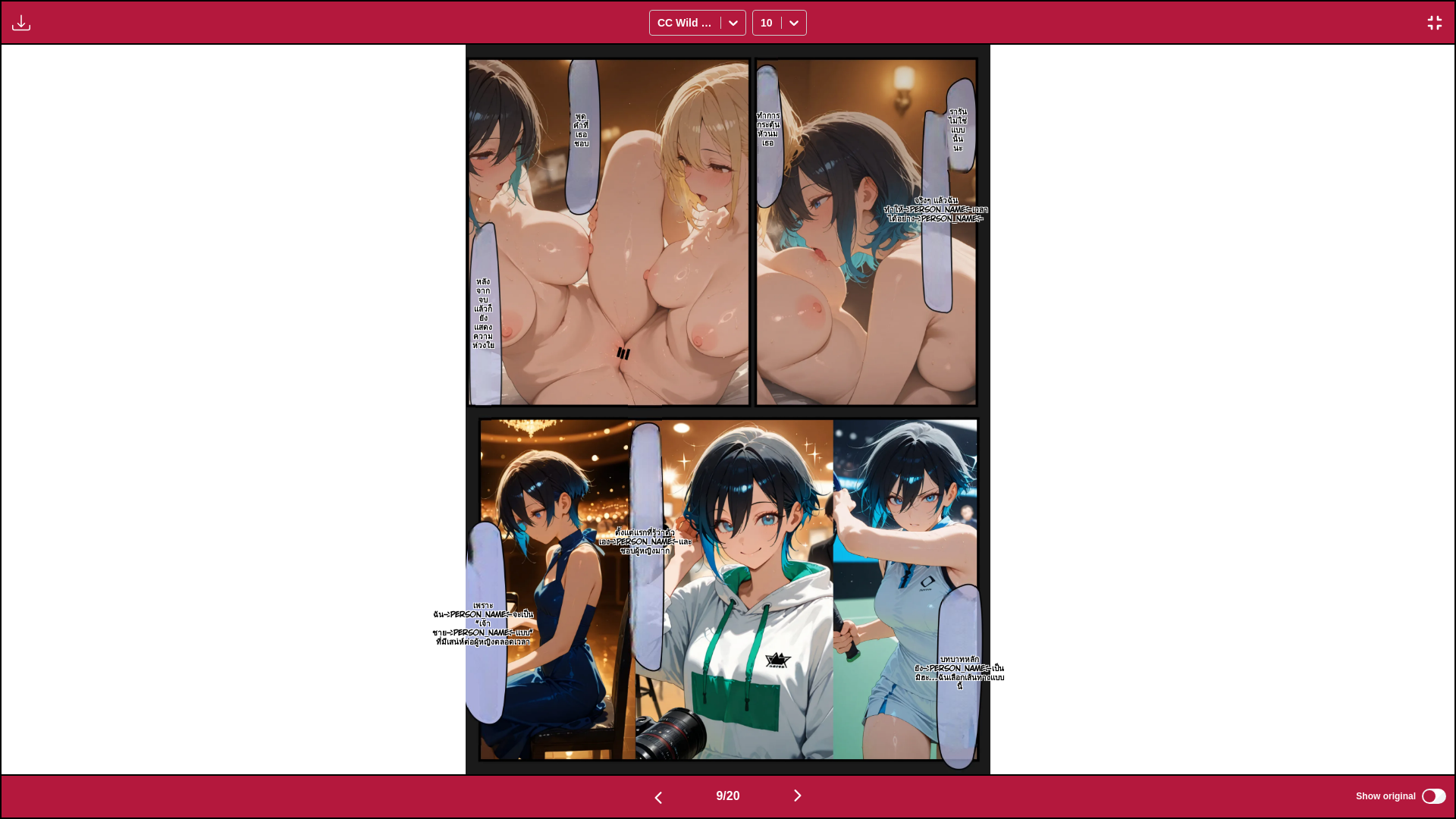
click at [813, 683] on button "button" at bounding box center [797, 797] width 91 height 22
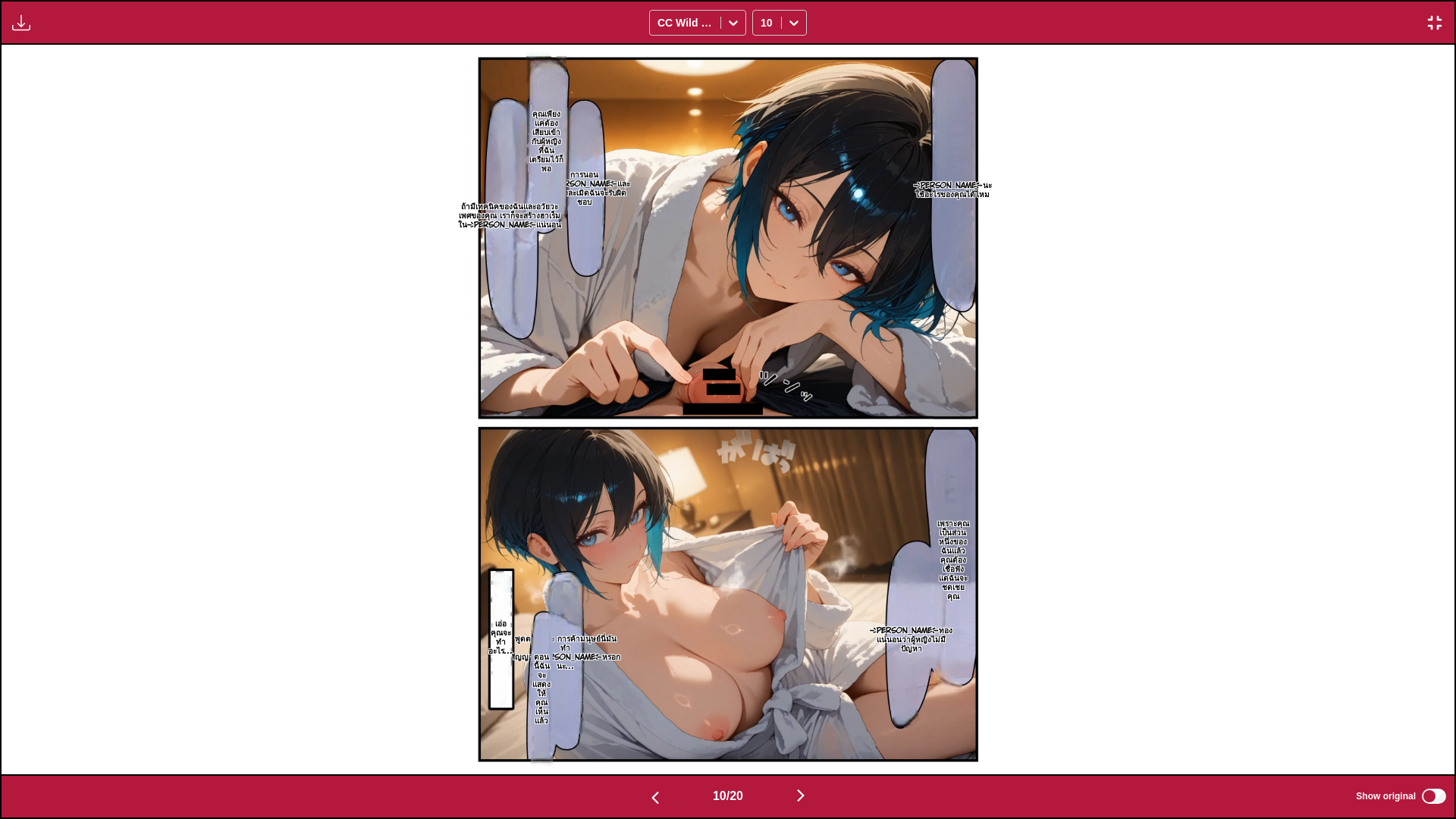
click at [810, 683] on img "button" at bounding box center [800, 795] width 18 height 18
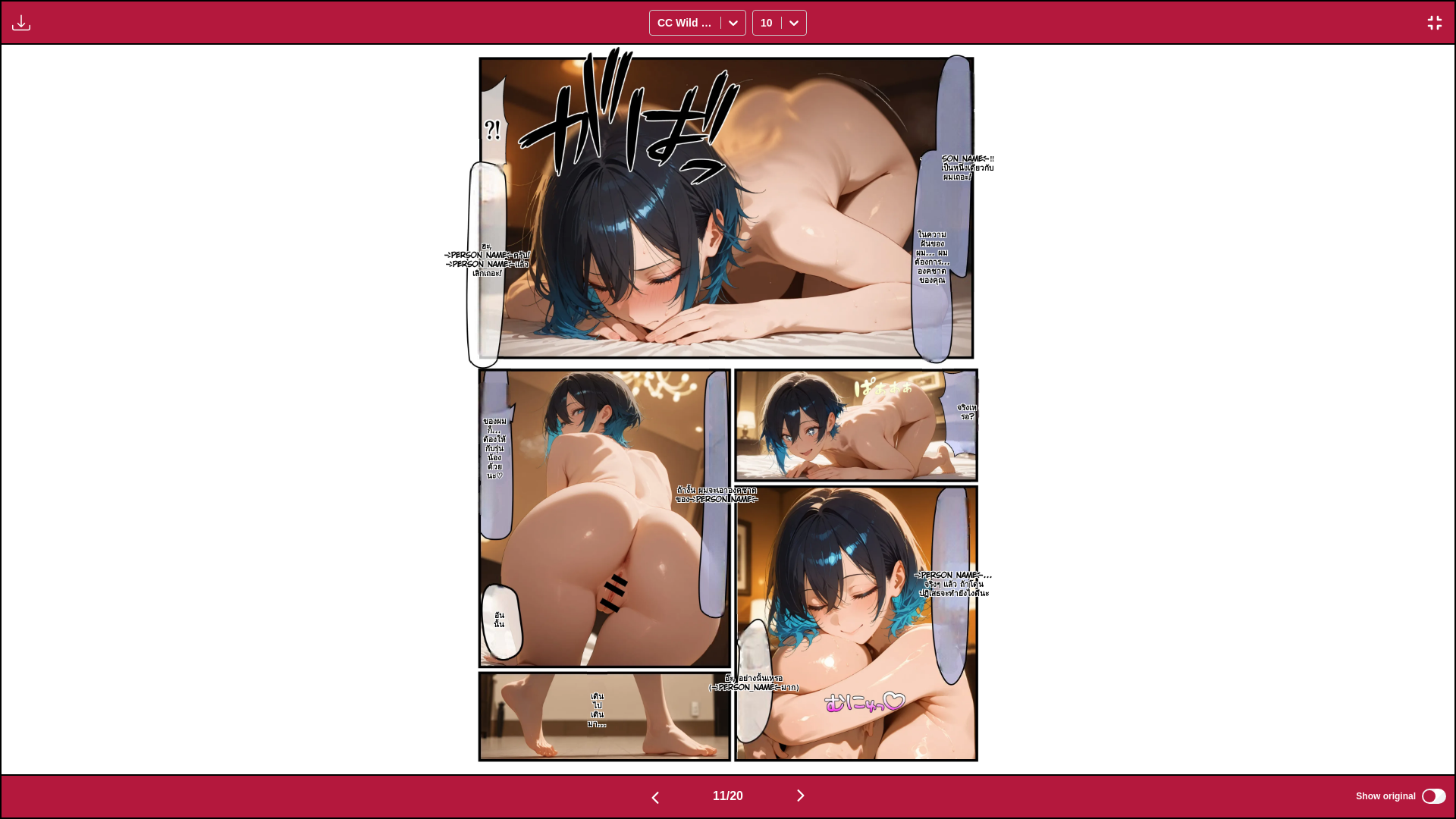
click at [820, 683] on button "button" at bounding box center [800, 797] width 91 height 22
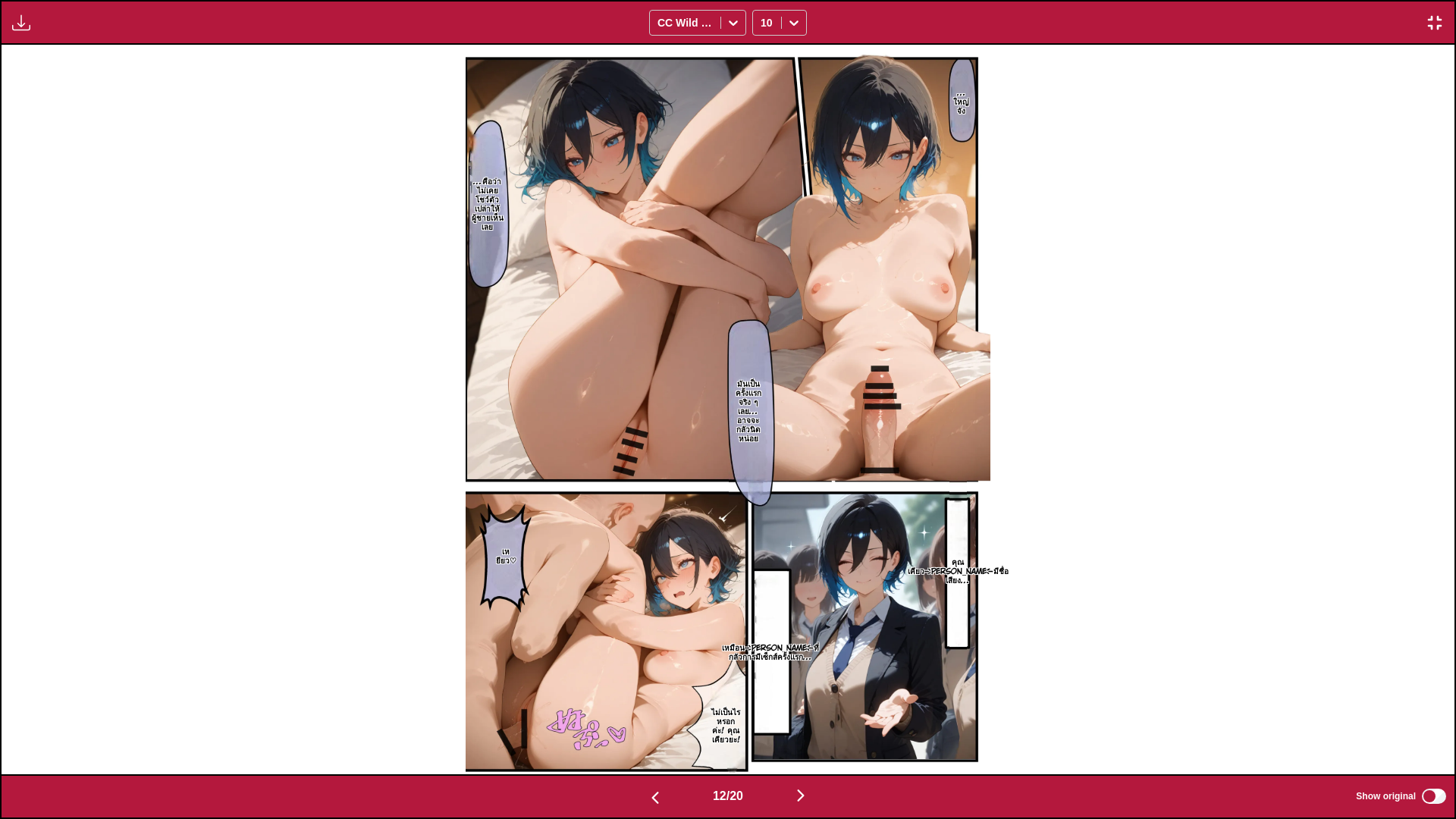
click at [830, 683] on button "button" at bounding box center [800, 797] width 91 height 22
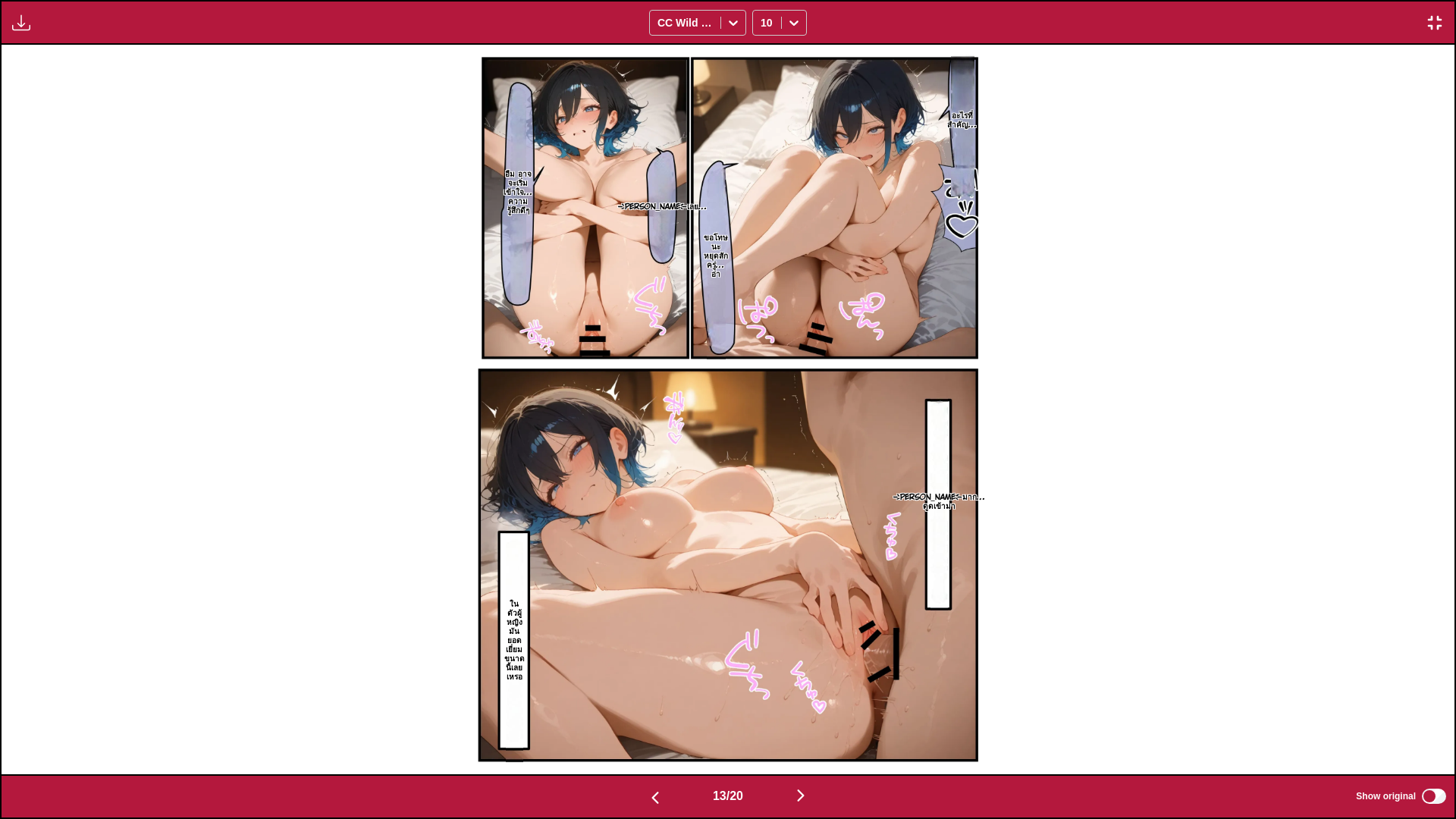
click at [810, 683] on img "button" at bounding box center [800, 795] width 18 height 18
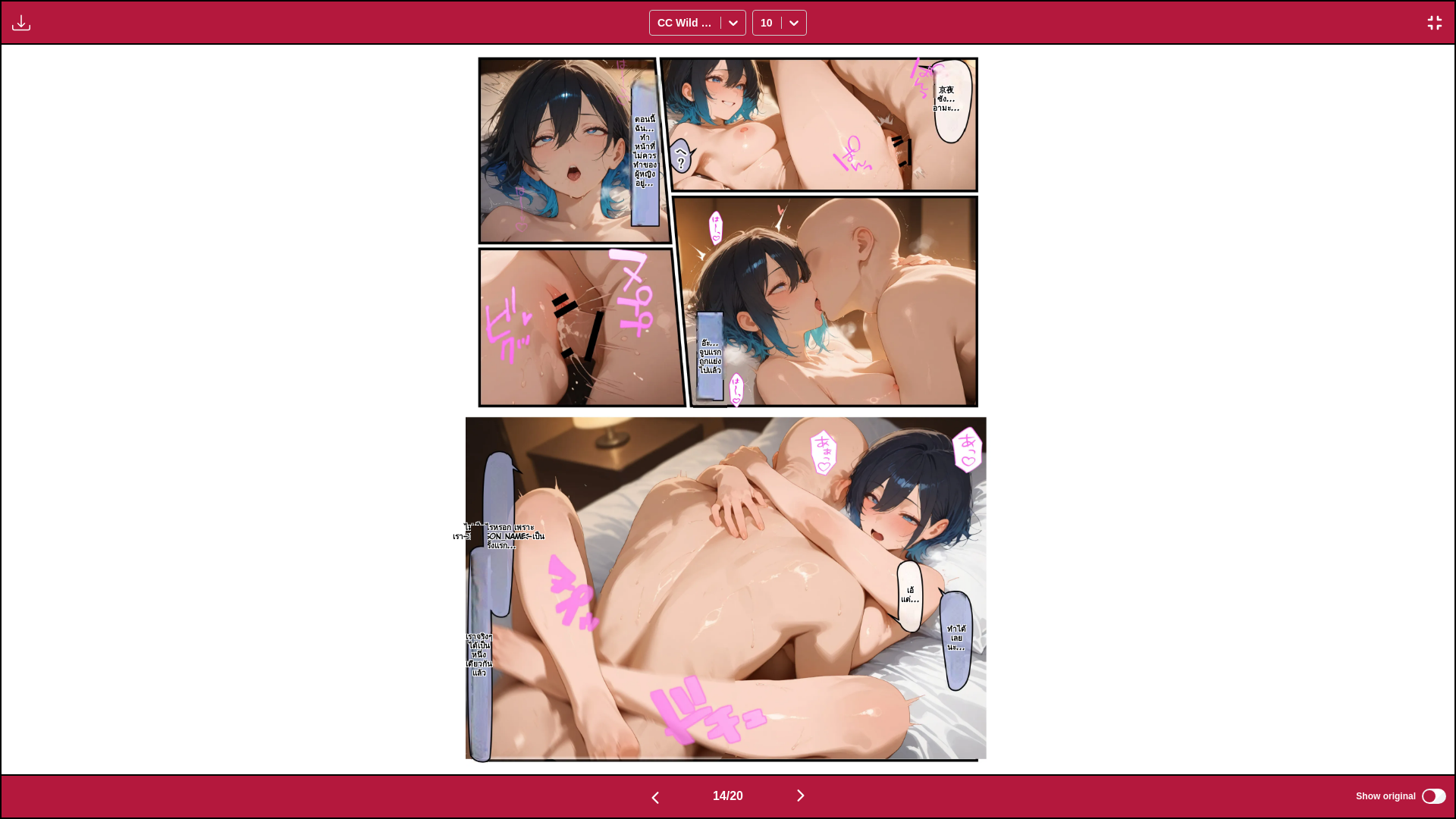
click at [826, 683] on button "button" at bounding box center [800, 797] width 91 height 22
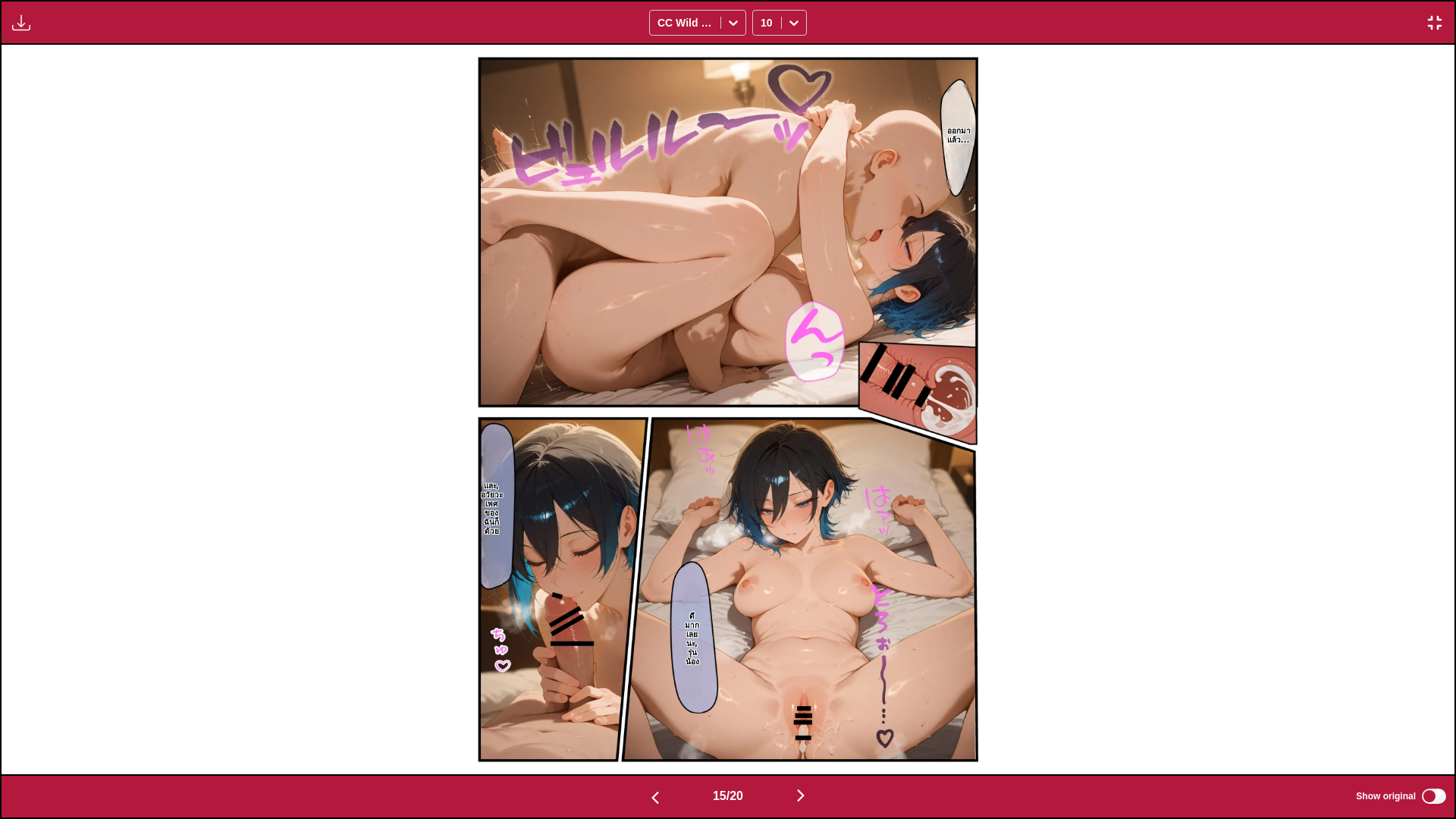
click at [815, 683] on button "button" at bounding box center [800, 797] width 91 height 22
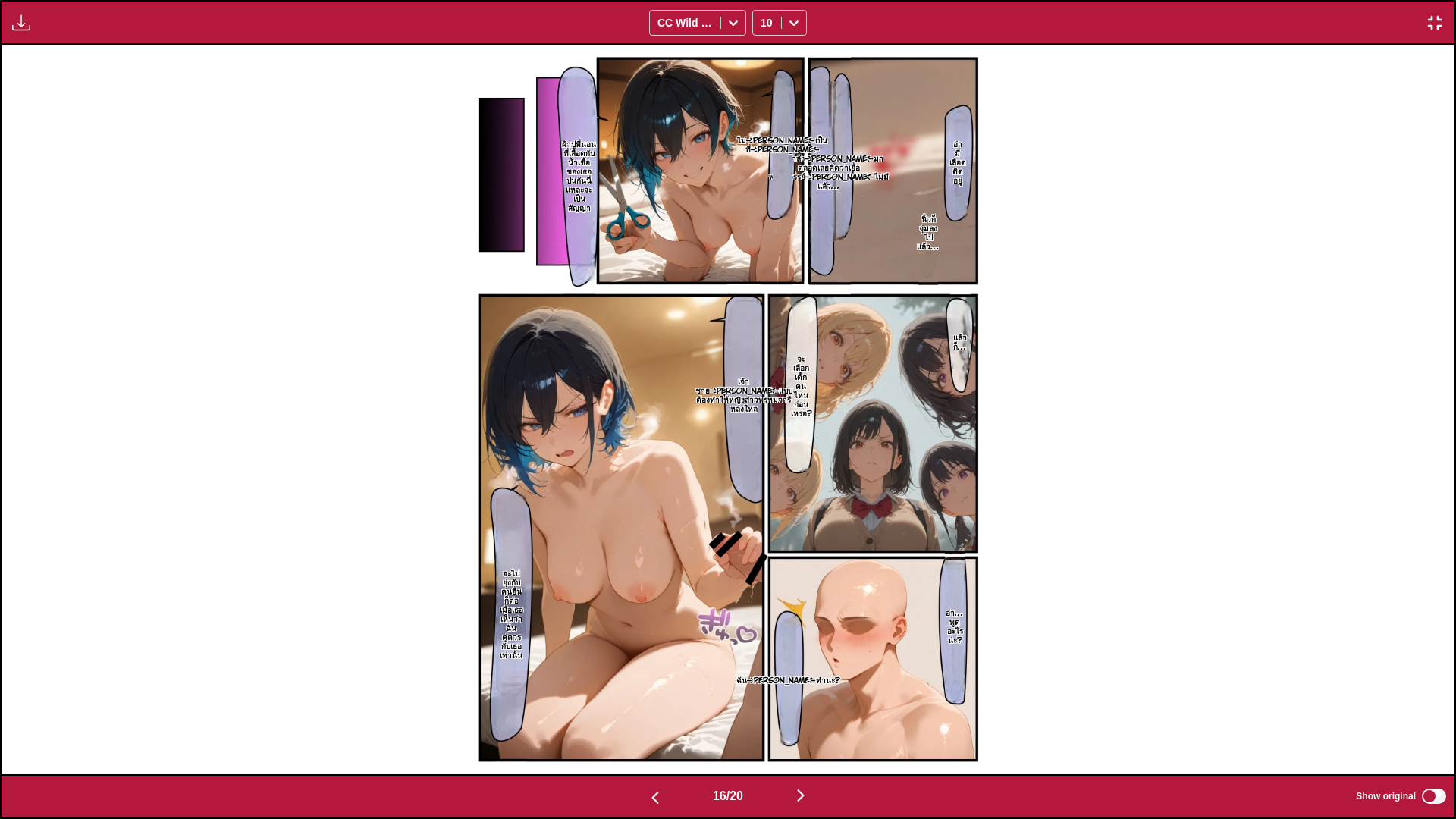
click at [800, 683] on img "button" at bounding box center [800, 795] width 18 height 18
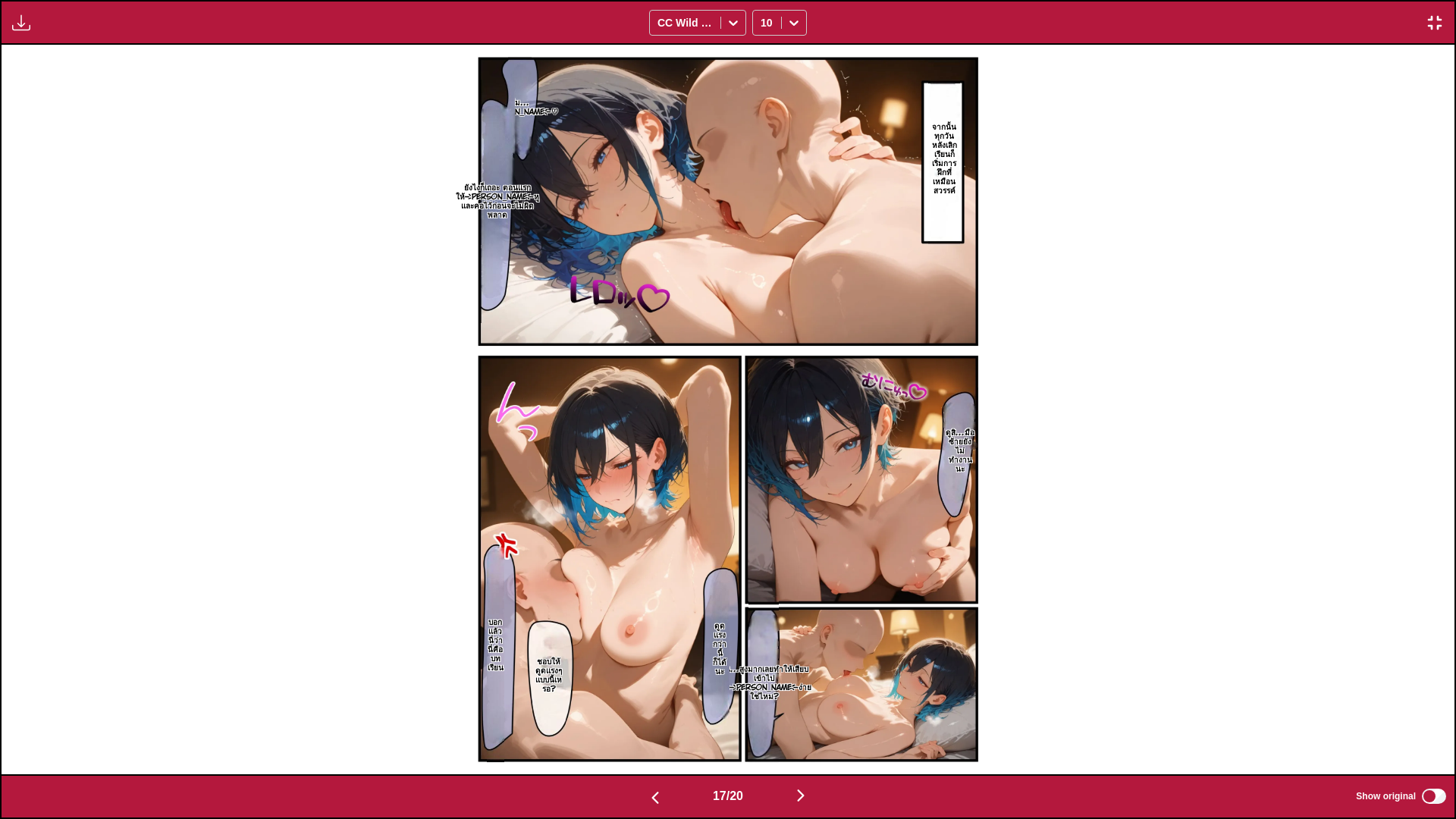
click at [835, 683] on button "button" at bounding box center [800, 797] width 91 height 22
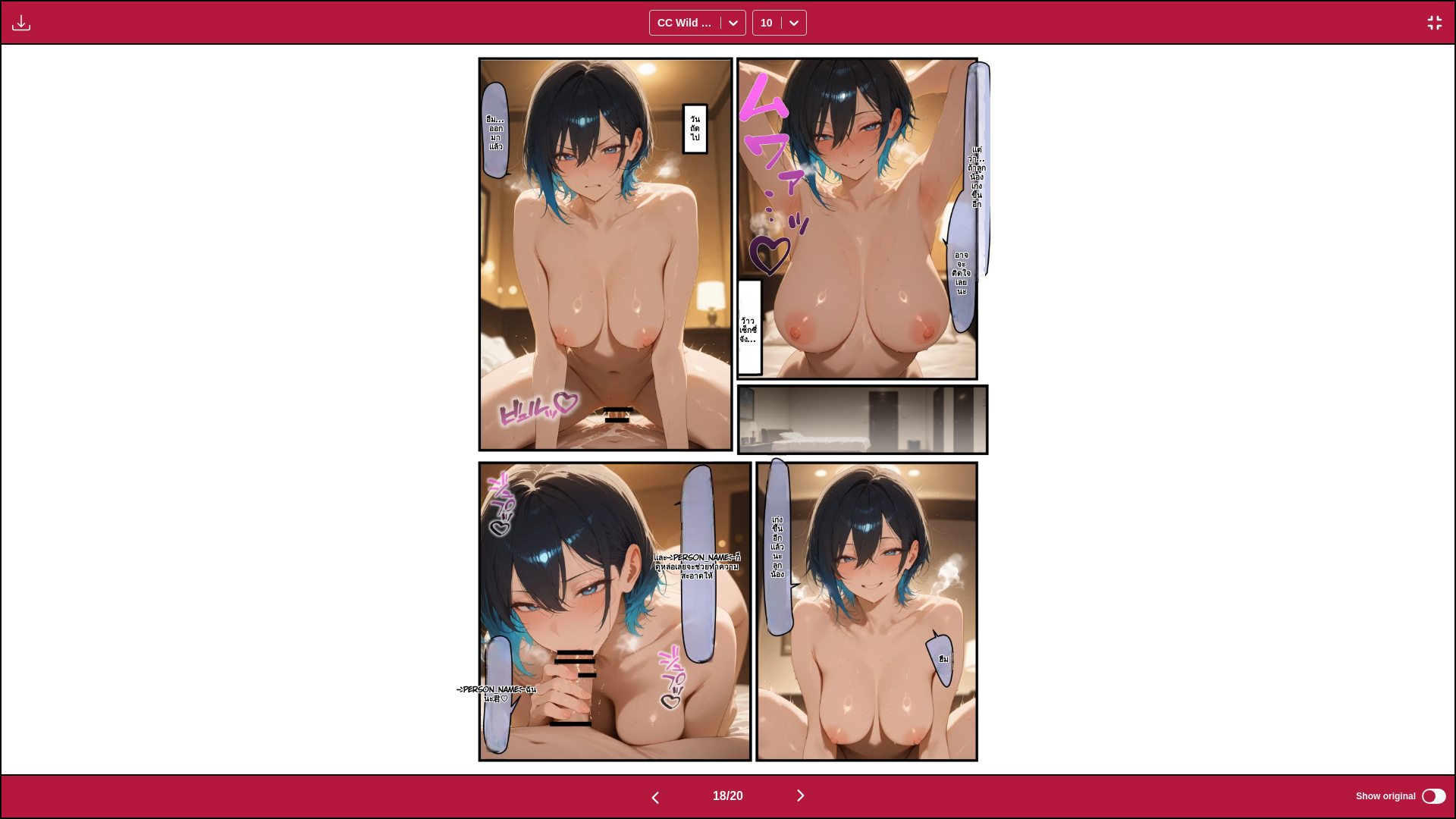
click at [808, 683] on img "button" at bounding box center [800, 795] width 18 height 18
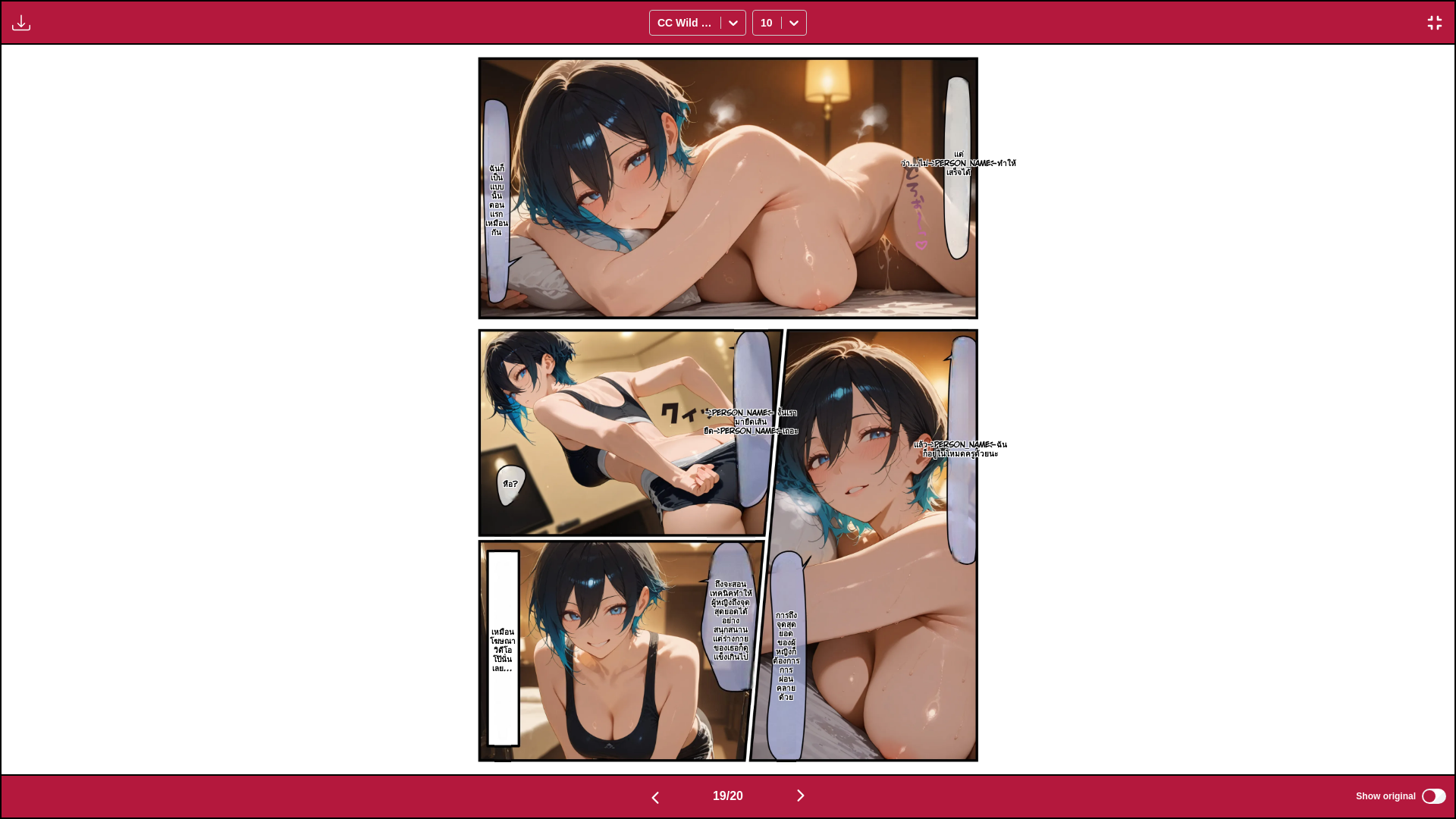
click at [834, 683] on button "button" at bounding box center [800, 797] width 91 height 22
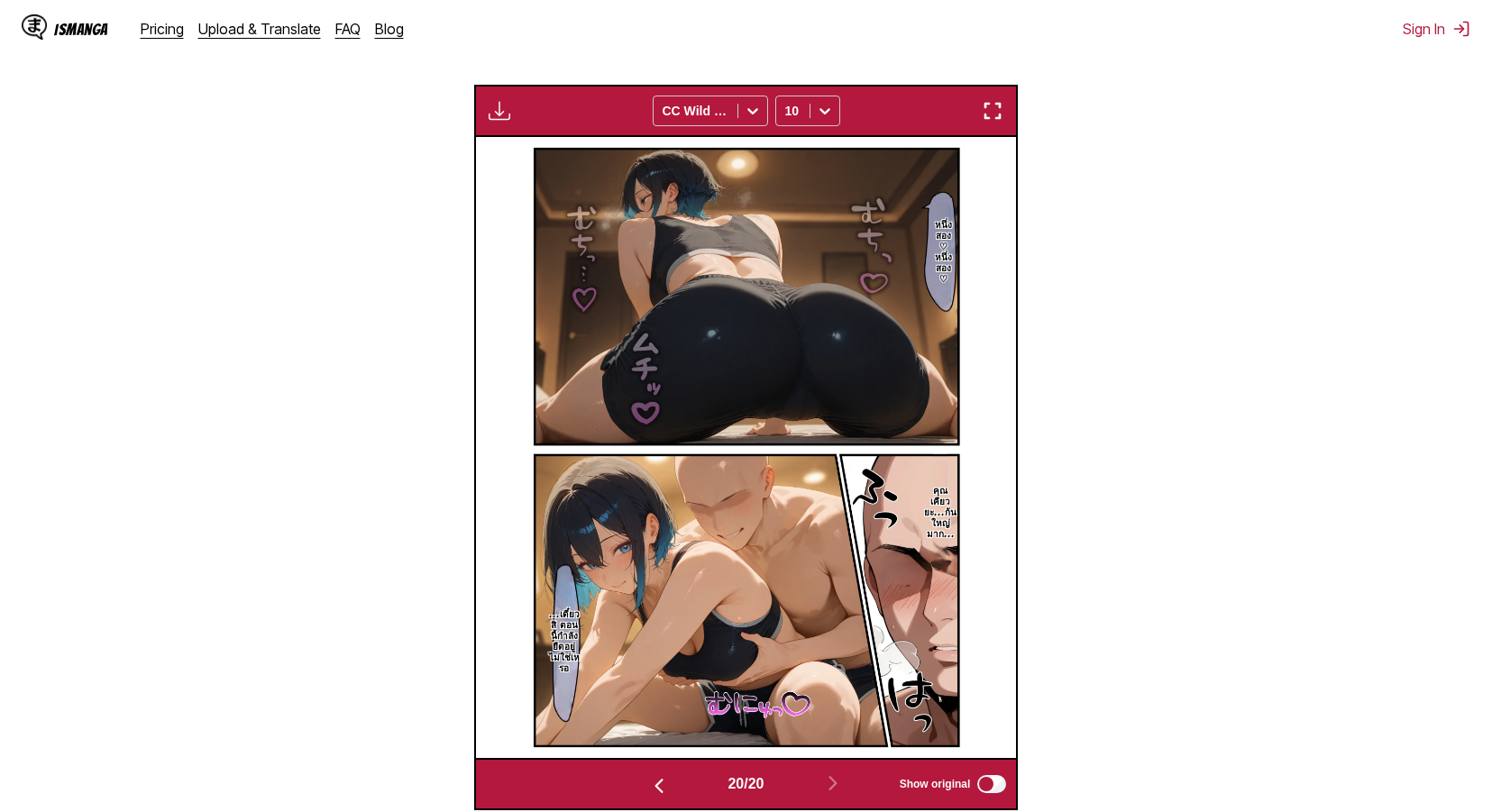
scroll to position [0, 0]
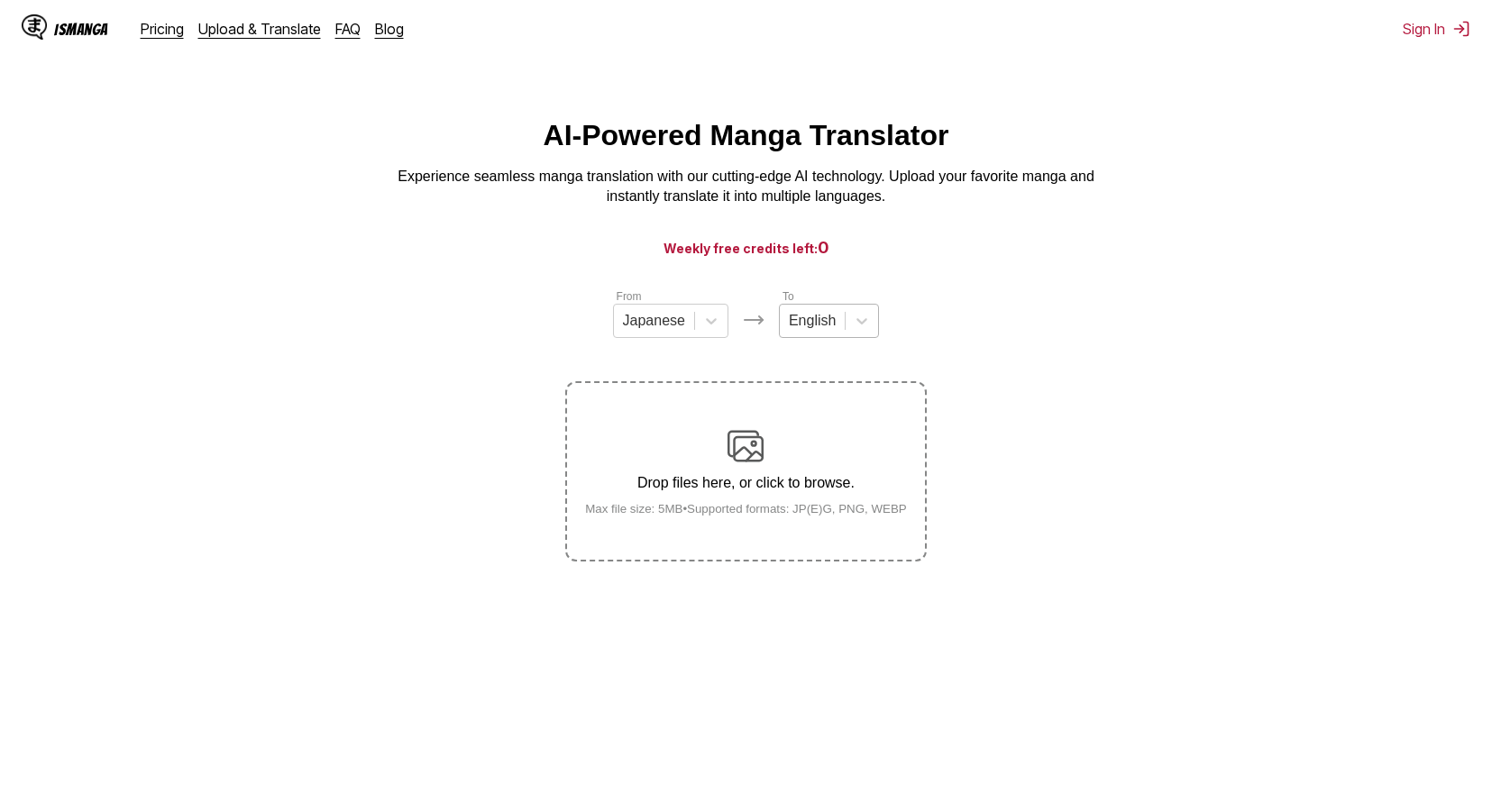
click at [817, 331] on div at bounding box center [812, 320] width 47 height 20
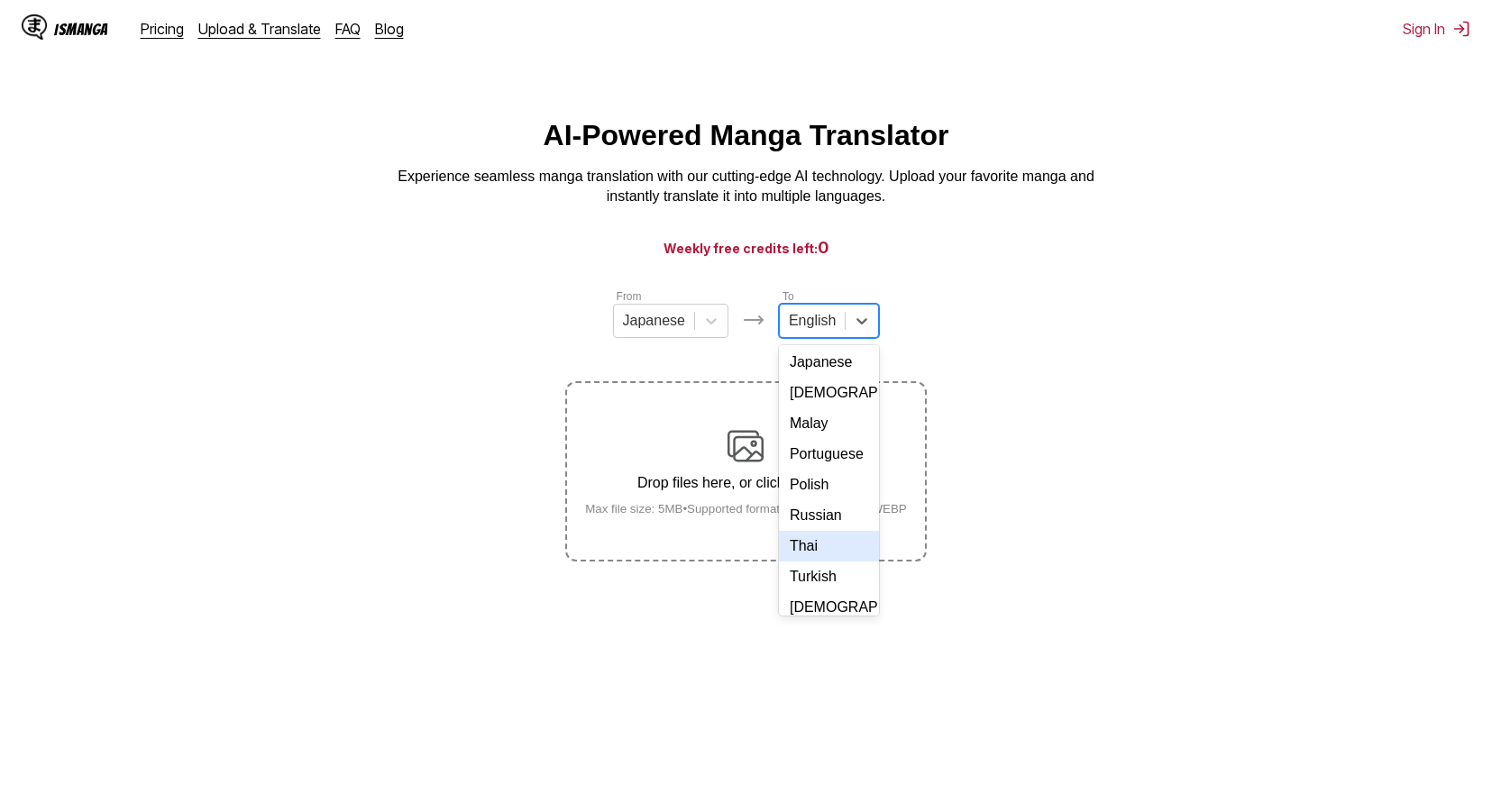
scroll to position [304, 0]
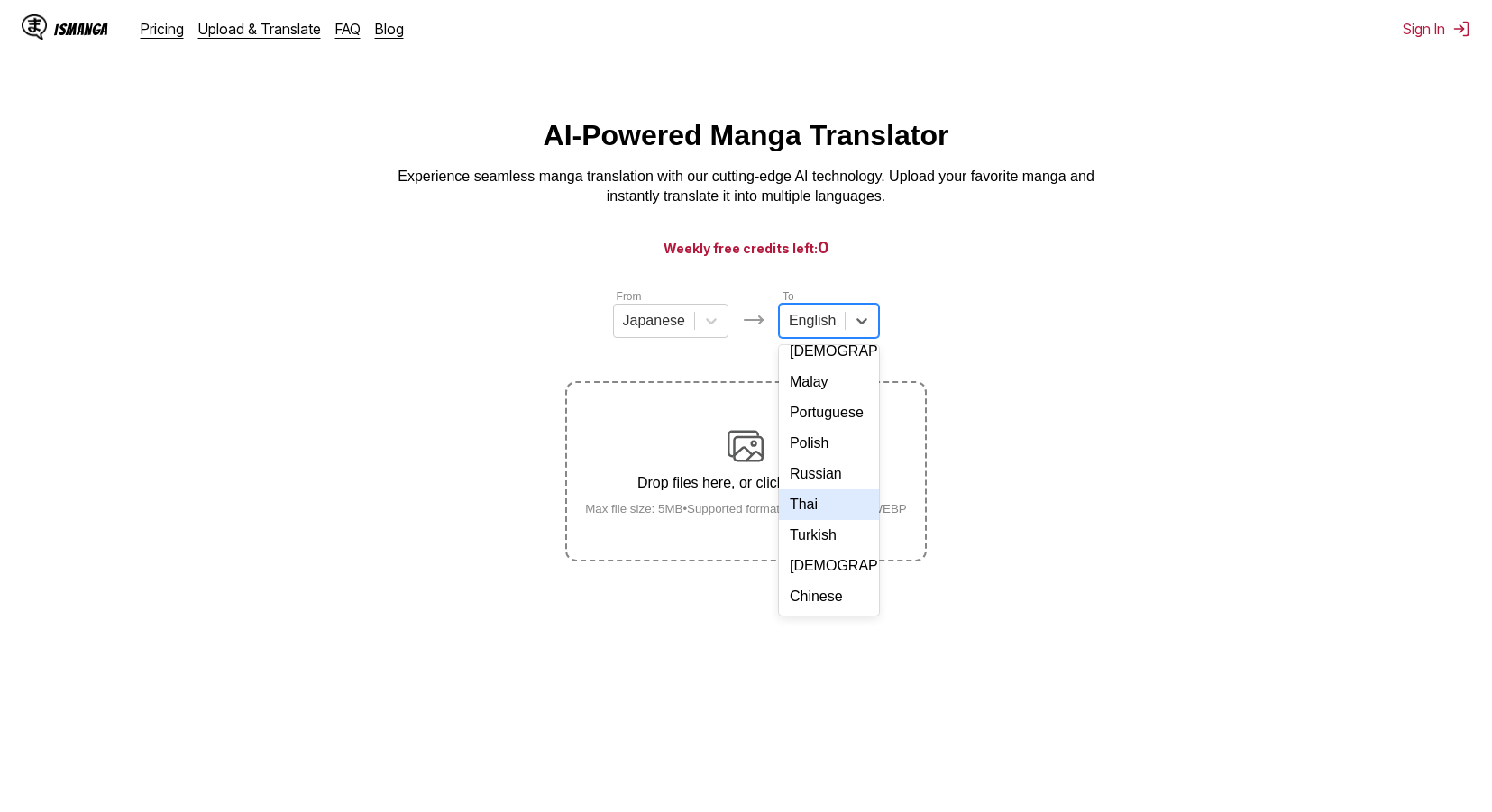
click at [824, 504] on div "Thai" at bounding box center [828, 505] width 100 height 31
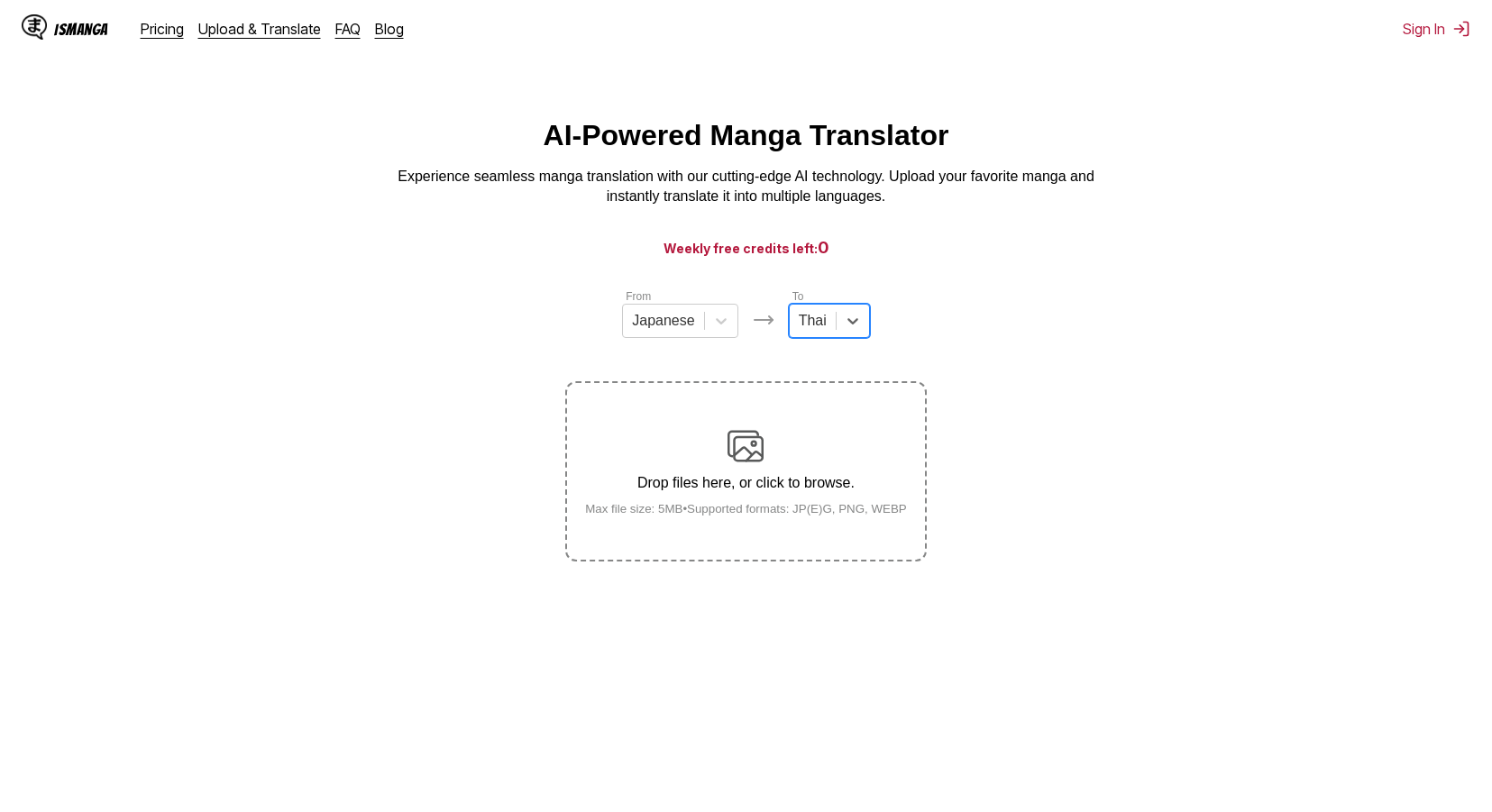
click at [756, 483] on p "Drop files here, or click to browse." at bounding box center [746, 482] width 351 height 16
click at [0, 0] on input "Drop files here, or click to browse. Max file size: 5MB • Supported formats: JP…" at bounding box center [0, 0] width 0 height 0
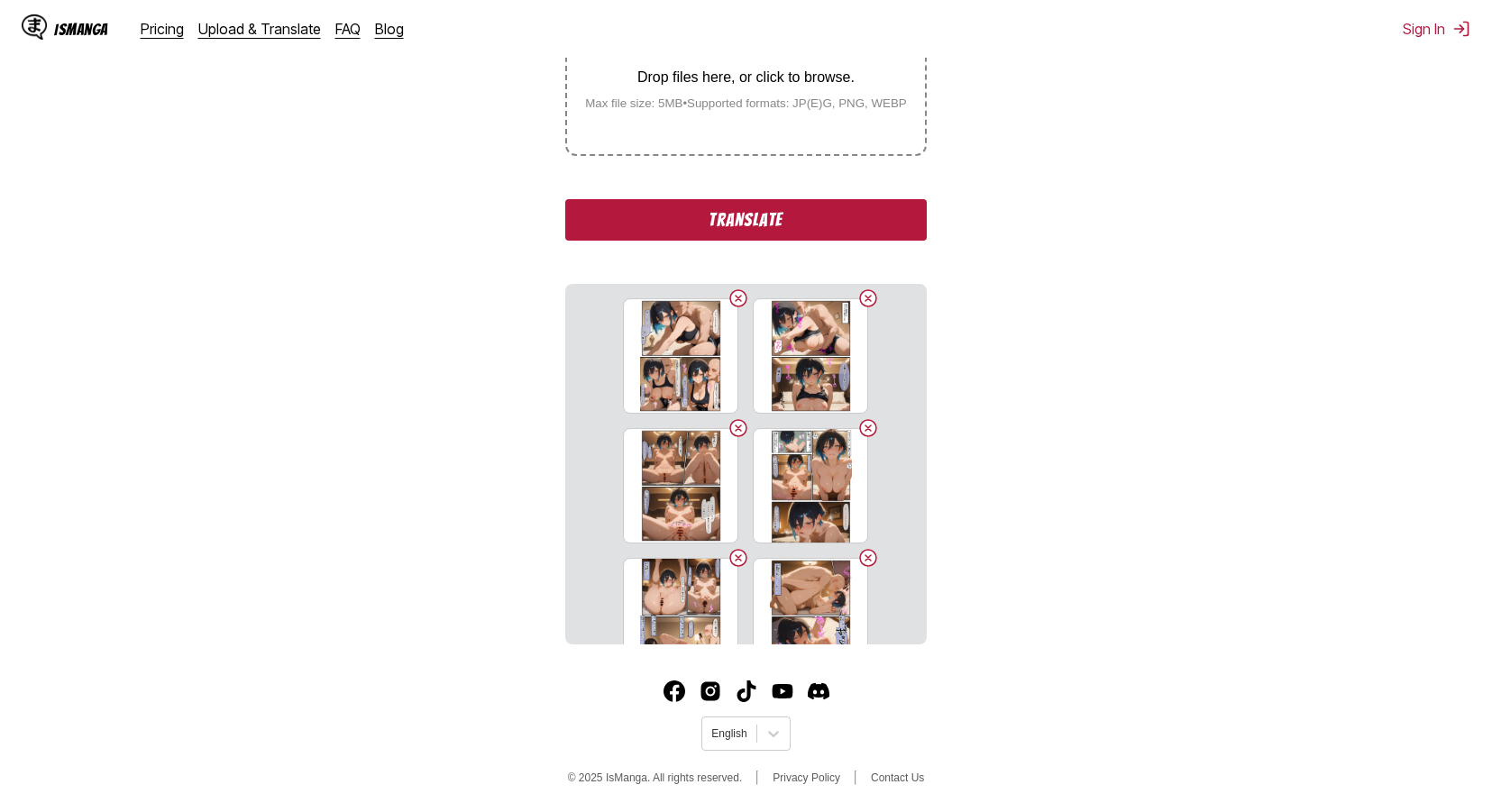
click at [847, 214] on button "Translate" at bounding box center [746, 220] width 361 height 41
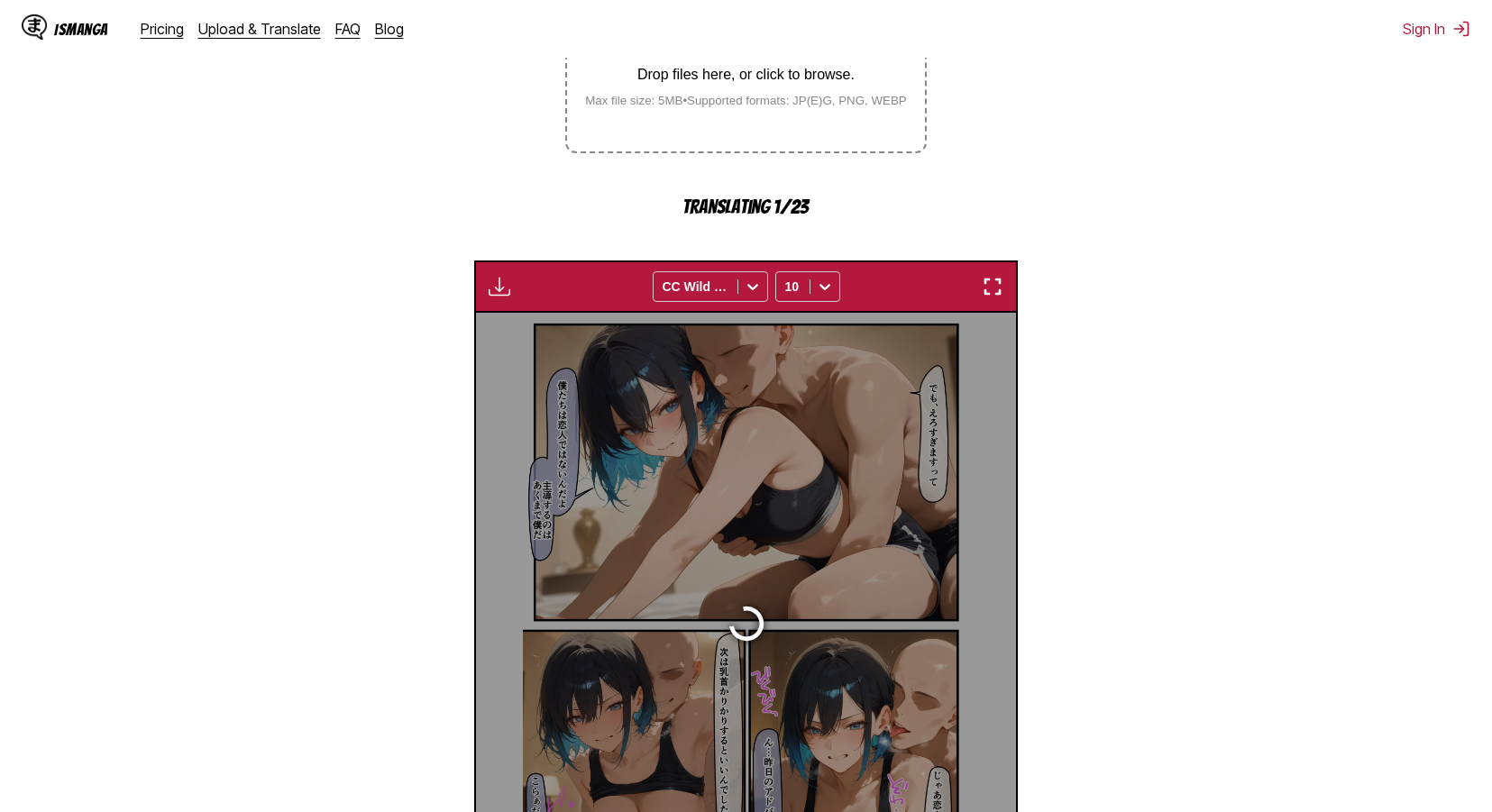
scroll to position [533, 0]
